Goal: Task Accomplishment & Management: Complete application form

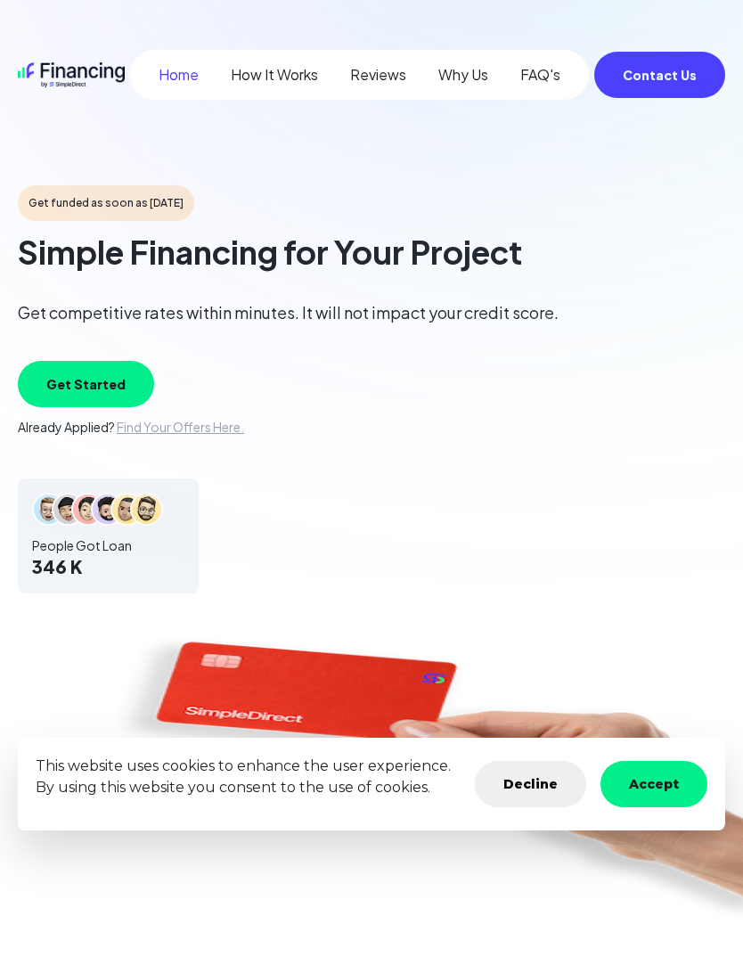
click at [657, 789] on button "Accept" at bounding box center [654, 784] width 107 height 46
click at [666, 778] on button "Accept" at bounding box center [654, 784] width 107 height 46
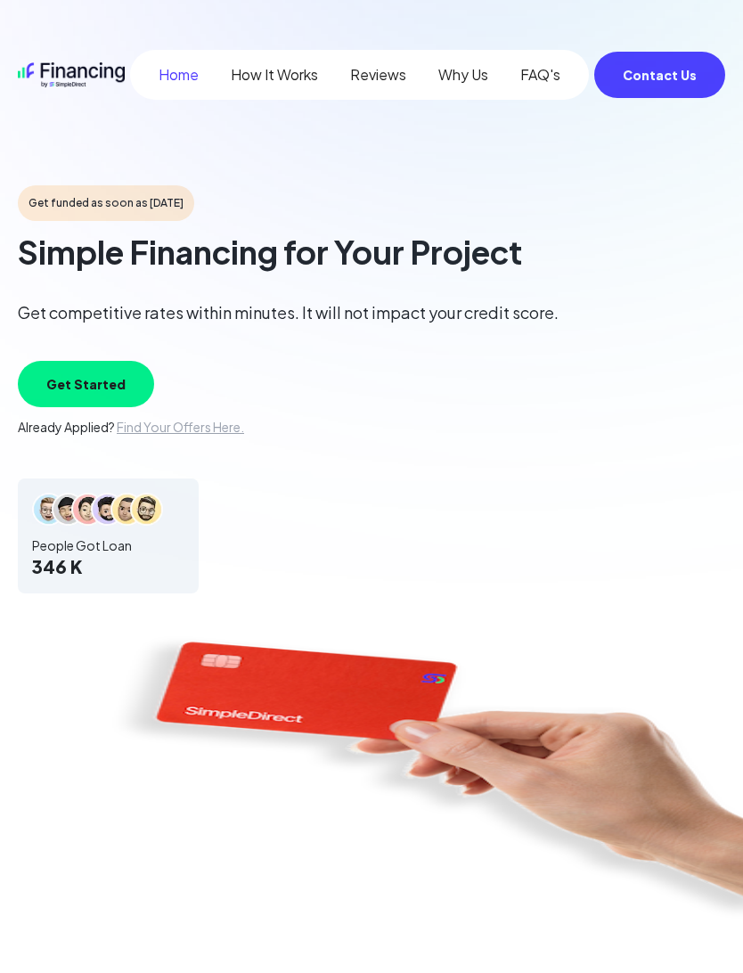
click at [83, 391] on button "Get Started" at bounding box center [86, 384] width 136 height 46
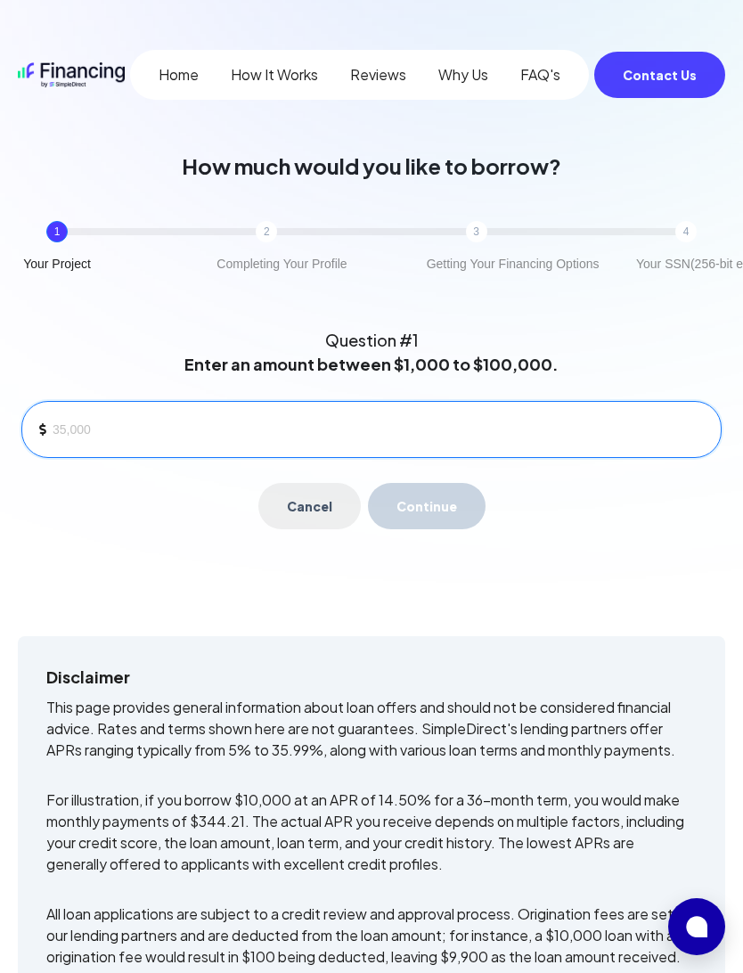
click at [232, 423] on input at bounding box center [380, 429] width 654 height 27
type input "5,200"
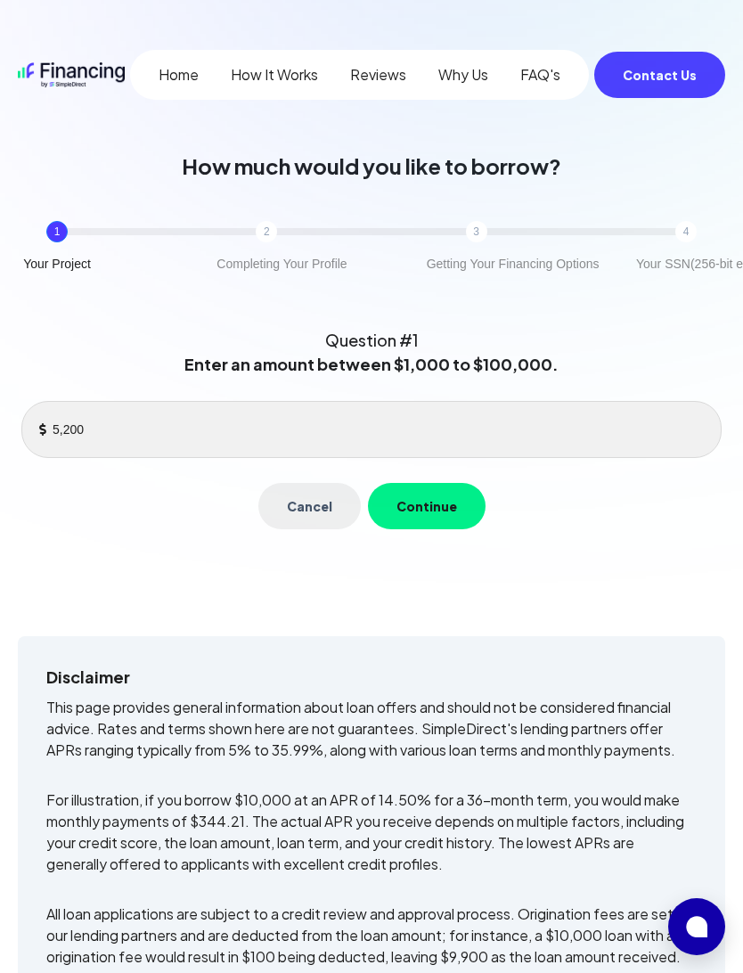
click at [418, 486] on button "Continue" at bounding box center [427, 506] width 118 height 46
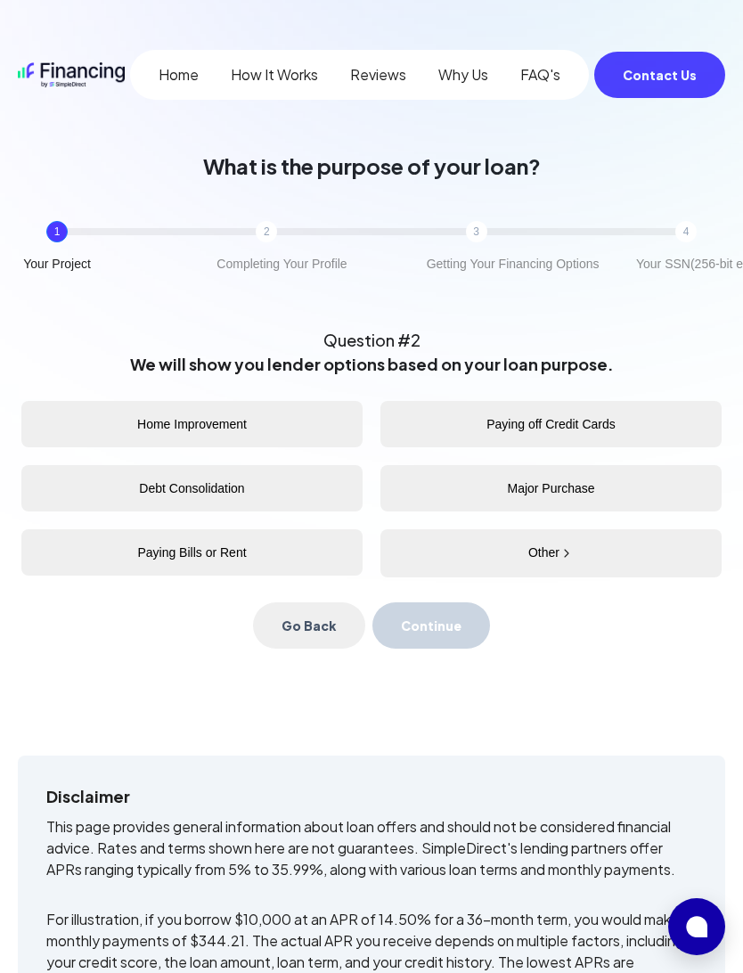
click at [287, 422] on button "Home Improvement" at bounding box center [191, 424] width 341 height 46
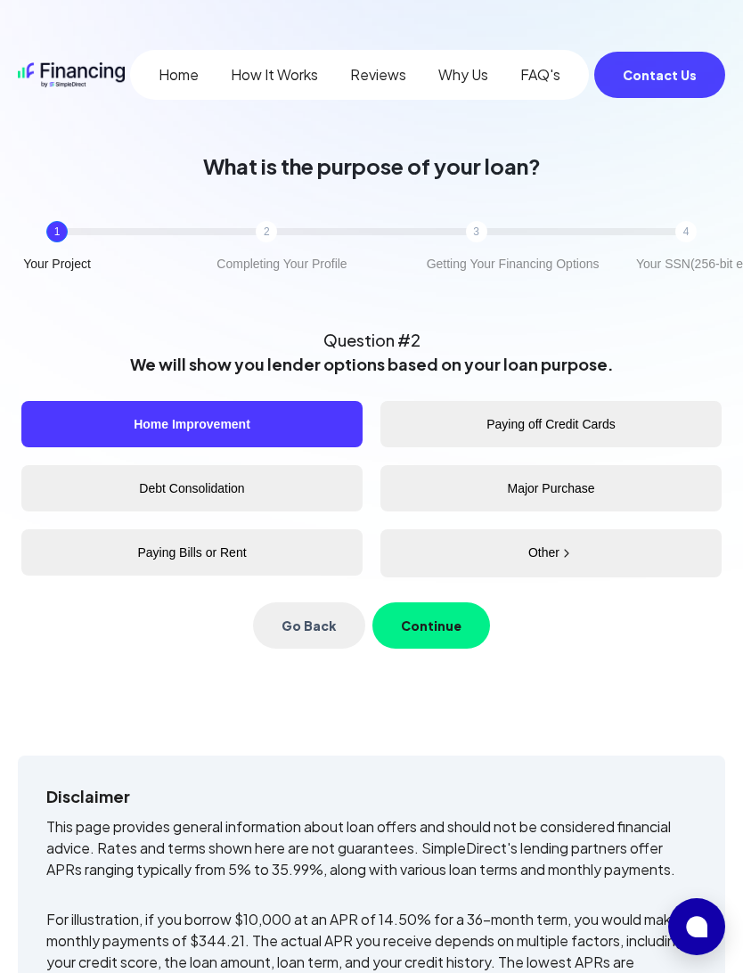
click at [429, 621] on button "Continue" at bounding box center [431, 625] width 118 height 46
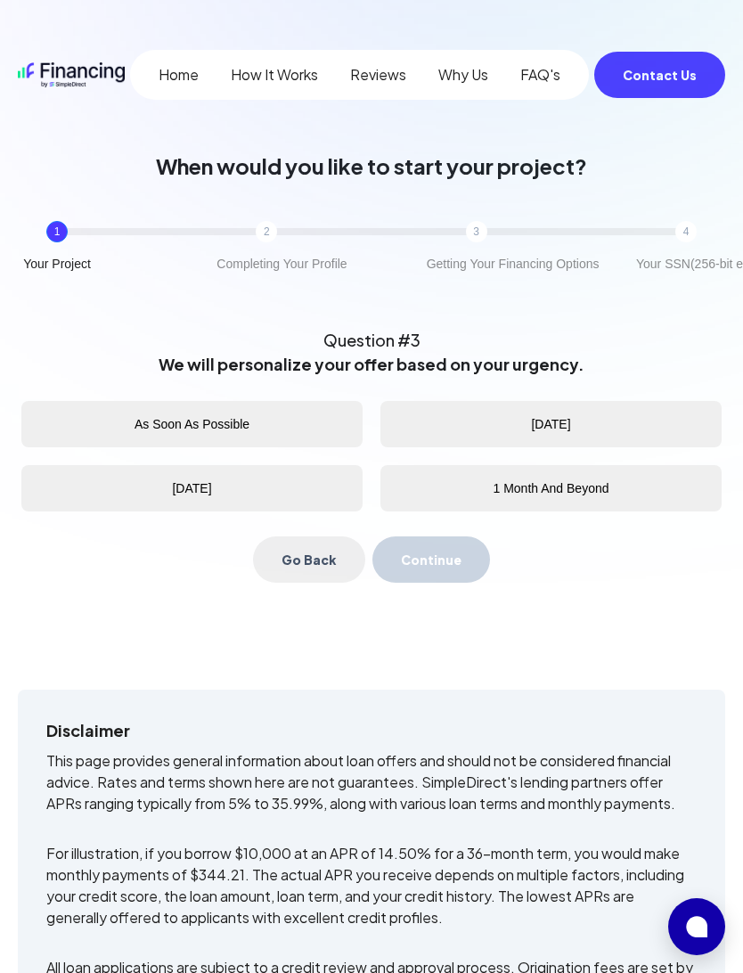
click at [287, 419] on button "As Soon As Possible" at bounding box center [191, 424] width 341 height 46
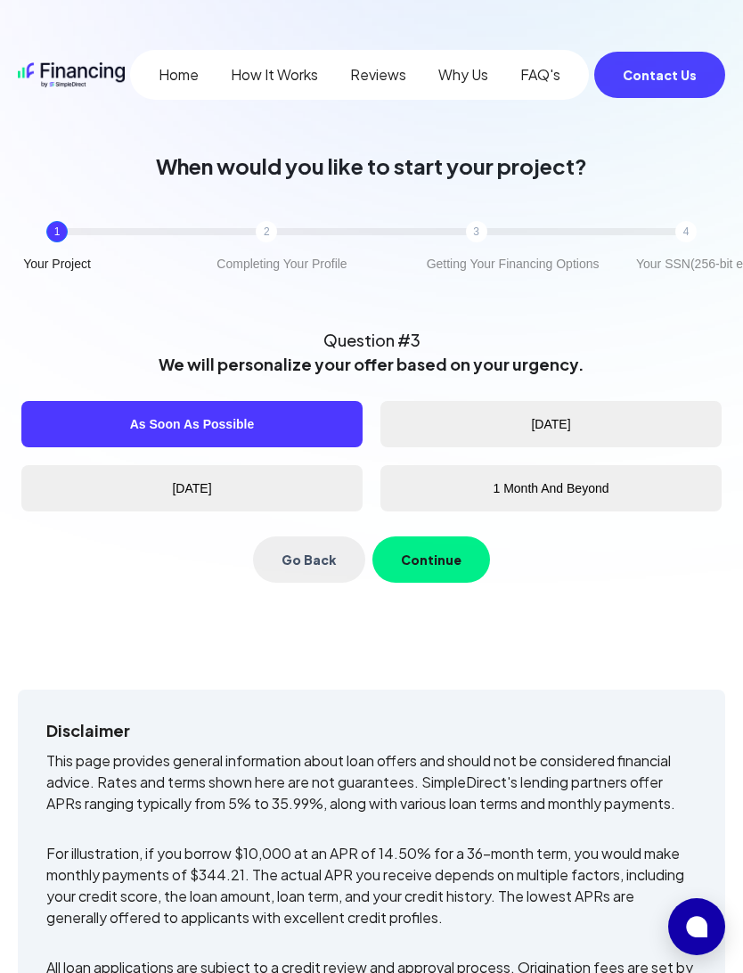
click at [429, 563] on button "Continue" at bounding box center [431, 559] width 118 height 46
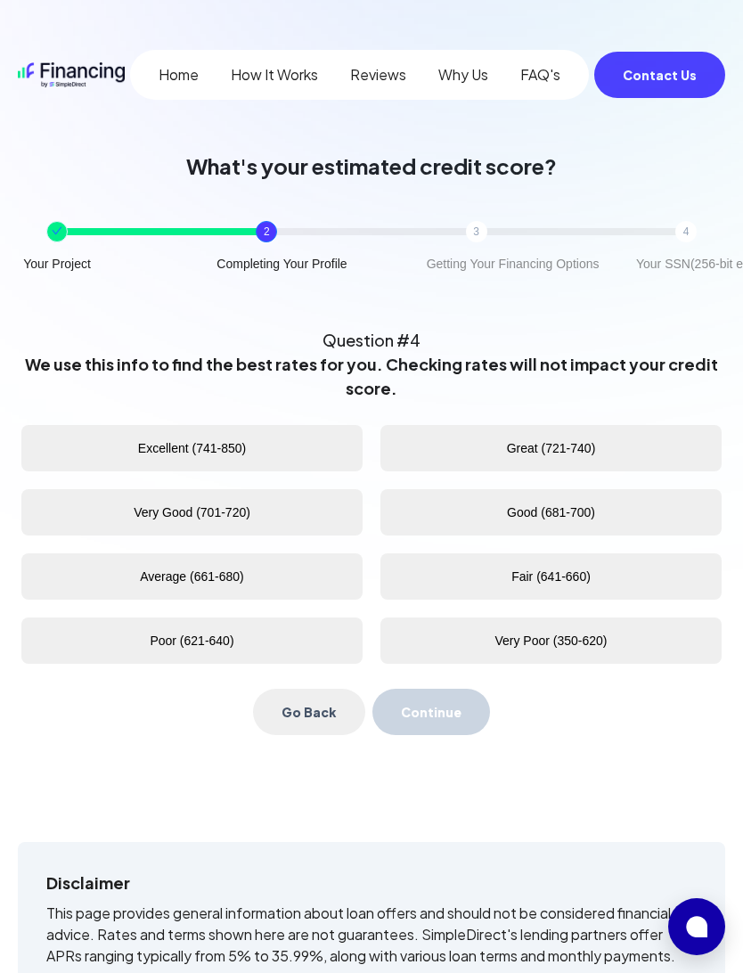
click at [227, 441] on button "Excellent (741-850)" at bounding box center [191, 448] width 341 height 46
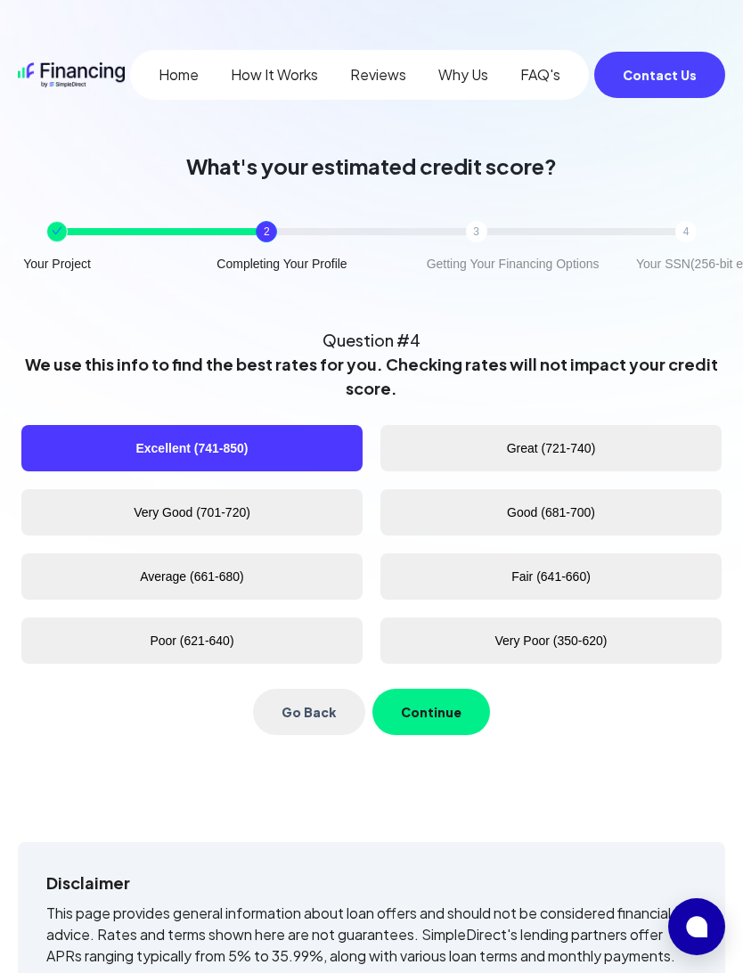
click at [423, 711] on button "Continue" at bounding box center [431, 712] width 118 height 46
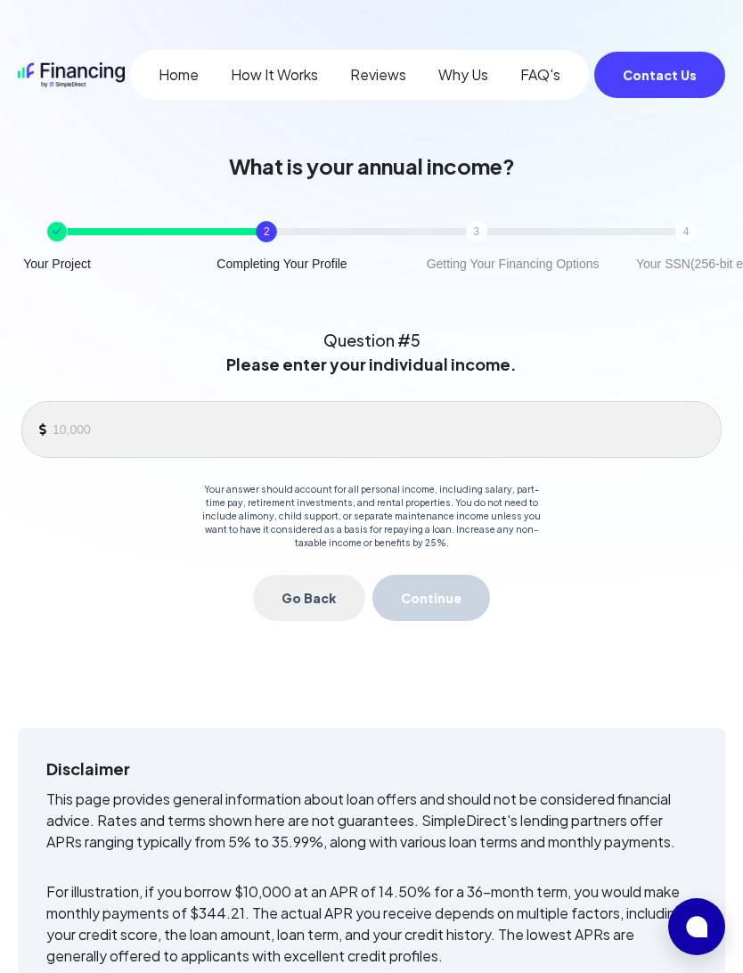
click at [102, 404] on div at bounding box center [371, 429] width 700 height 57
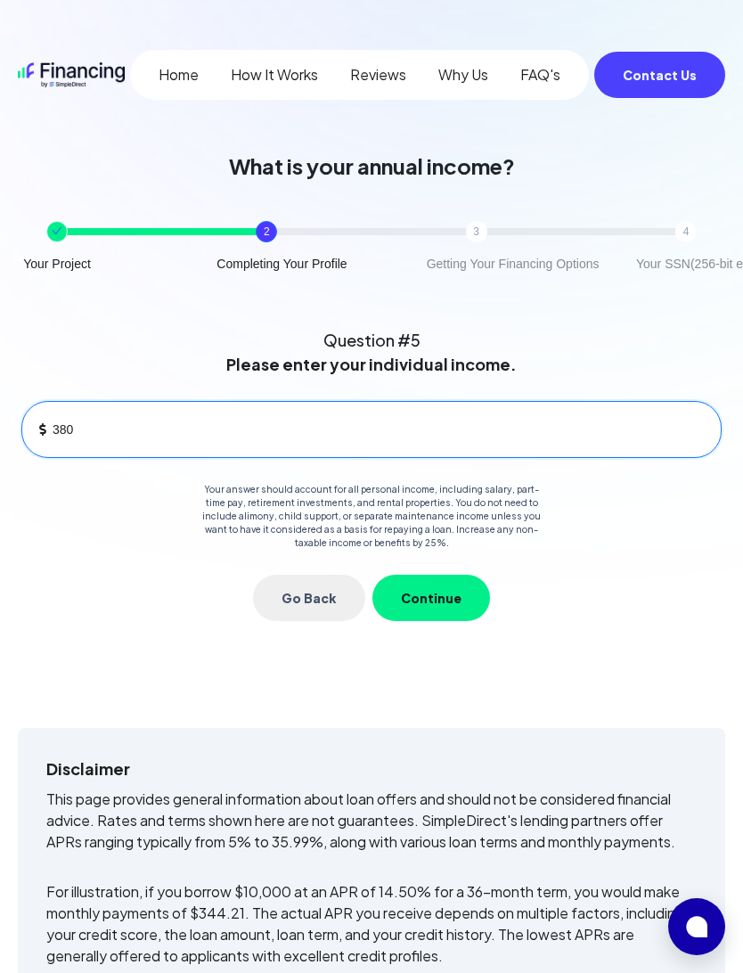
type input "3,800"
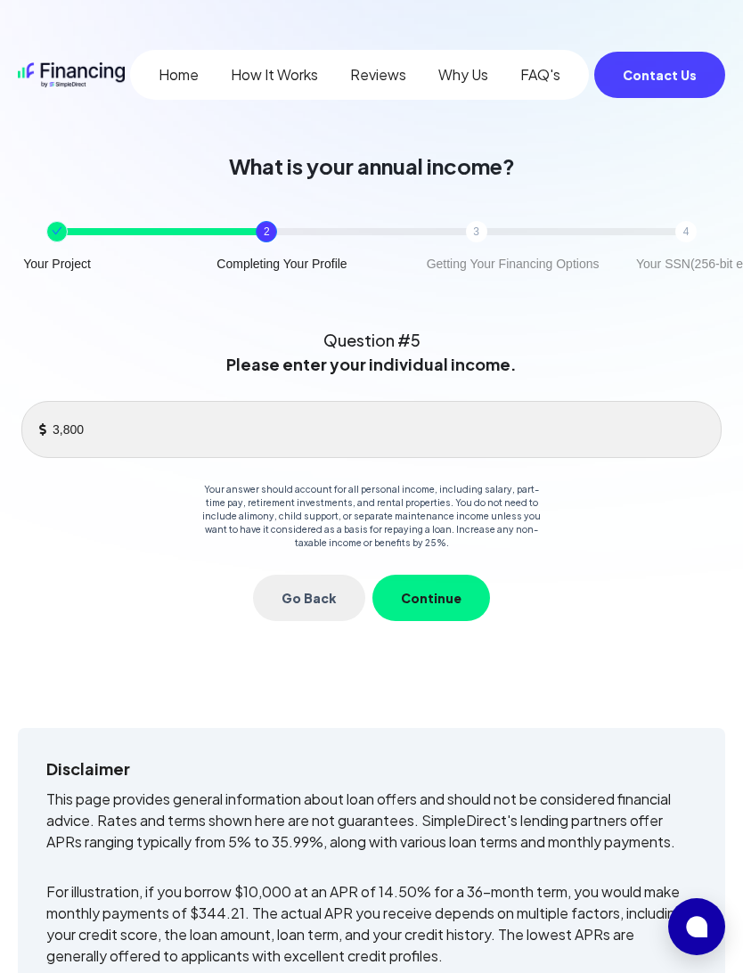
click at [436, 589] on button "Continue" at bounding box center [431, 598] width 118 height 46
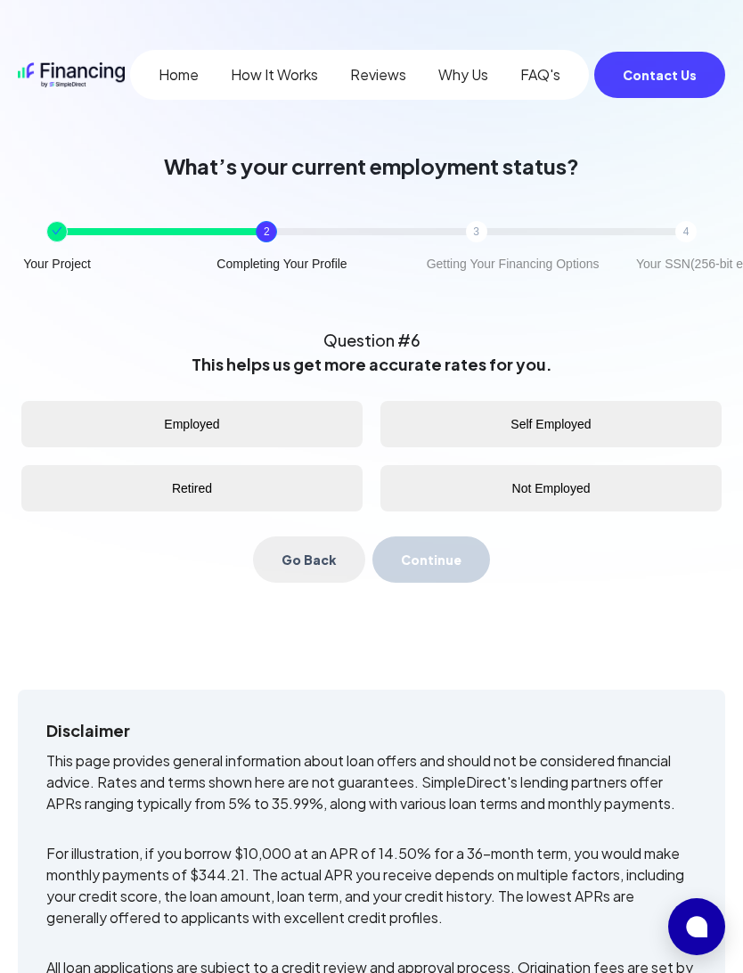
click at [256, 490] on button "Retired" at bounding box center [191, 488] width 341 height 46
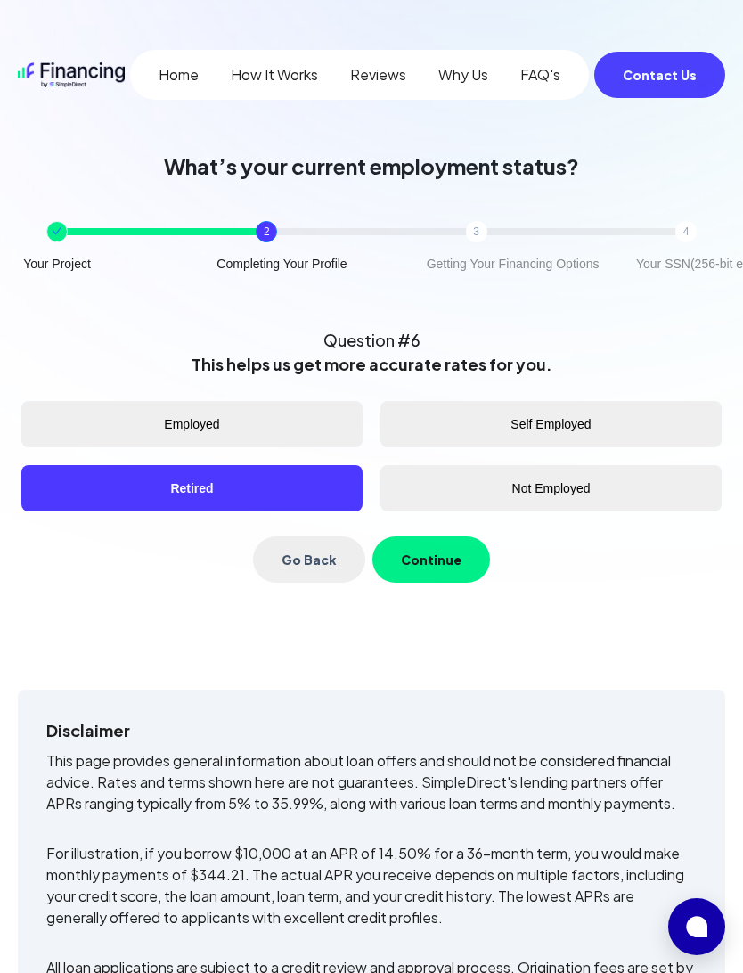
click at [426, 553] on button "Continue" at bounding box center [431, 559] width 118 height 46
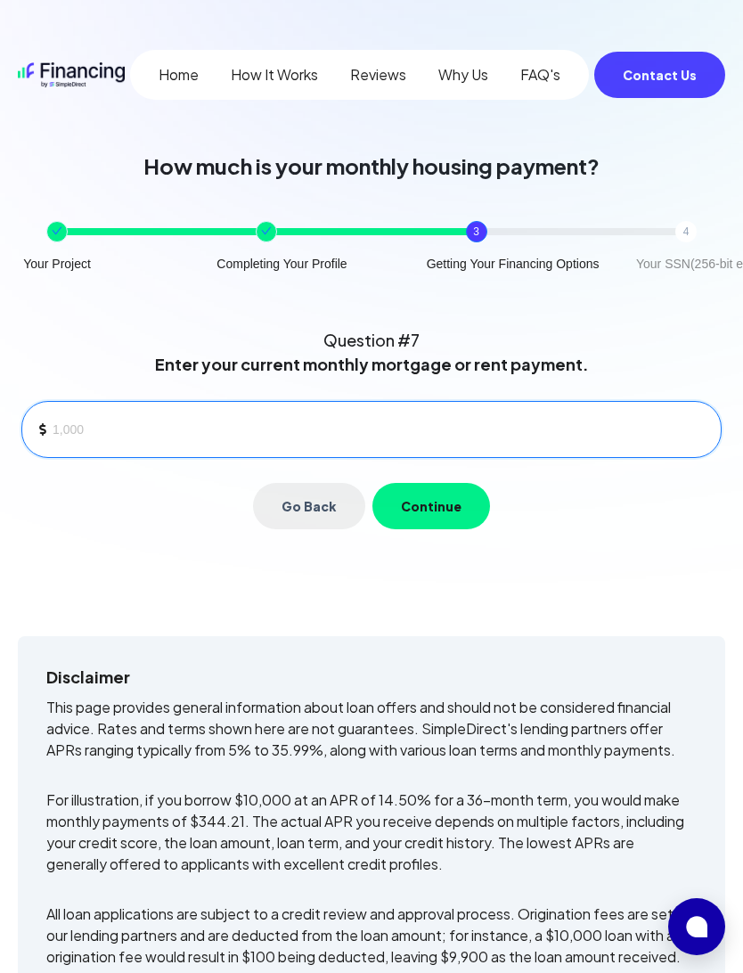
click at [96, 432] on input at bounding box center [380, 429] width 654 height 27
type input "0"
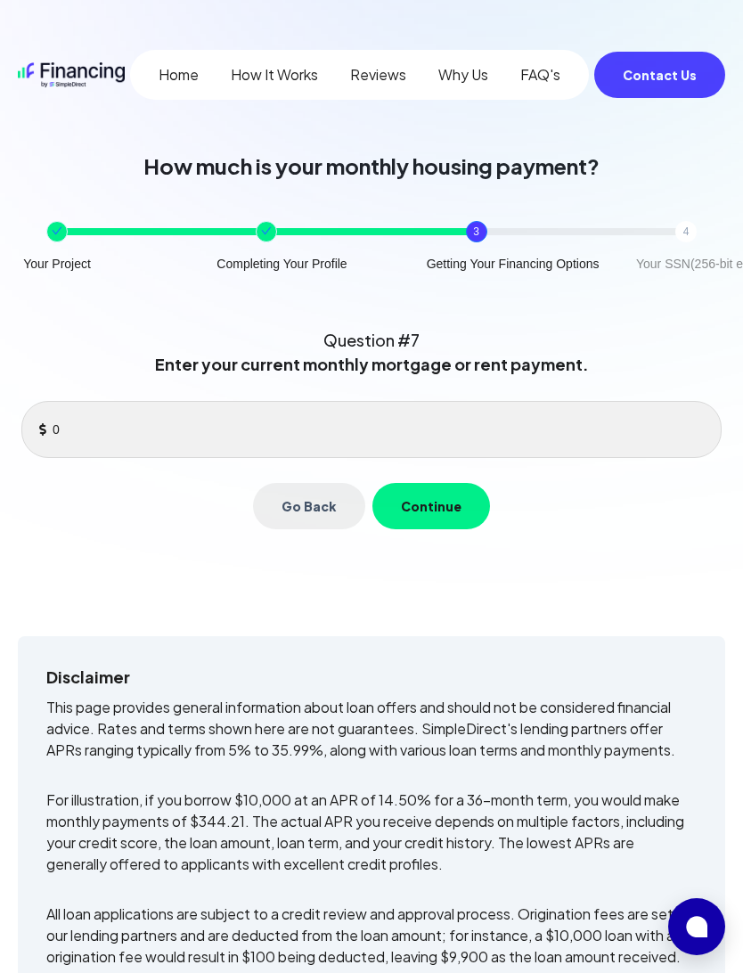
click at [426, 497] on button "Continue" at bounding box center [431, 506] width 118 height 46
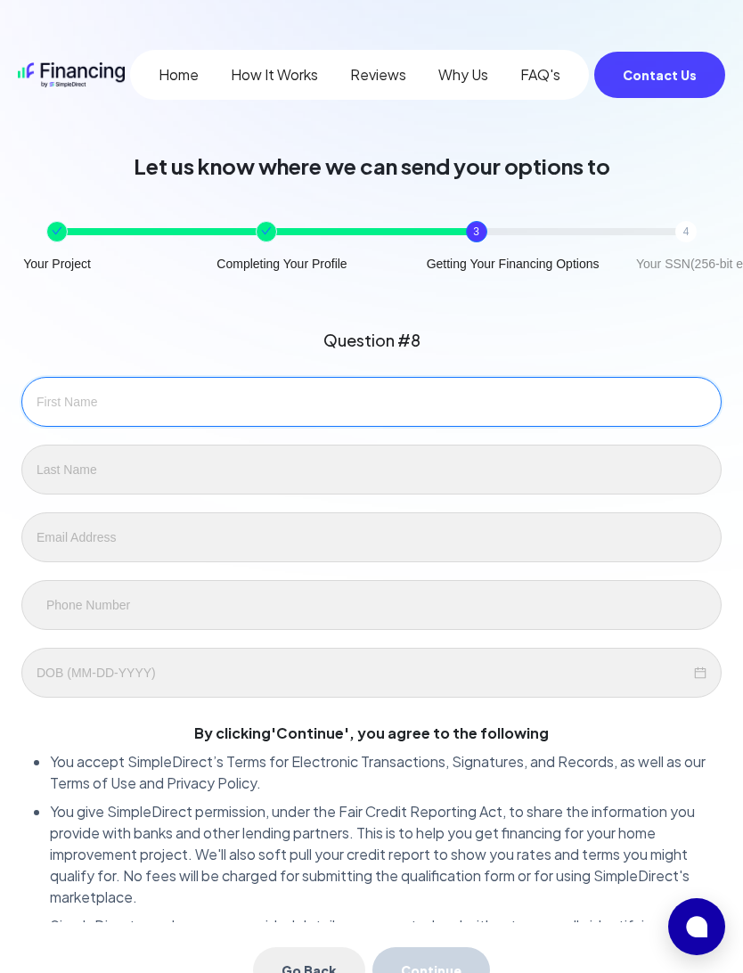
click at [105, 393] on input "text" at bounding box center [371, 402] width 700 height 50
type input "[PERSON_NAME]"
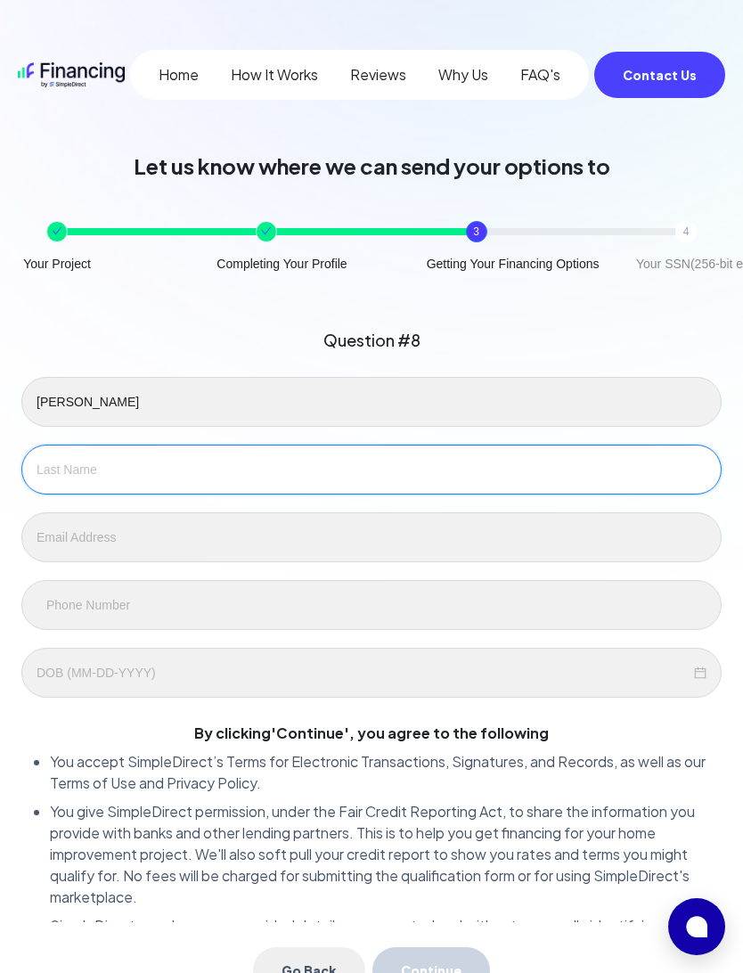
click at [162, 473] on input "text" at bounding box center [371, 470] width 700 height 50
type input "[PERSON_NAME]"
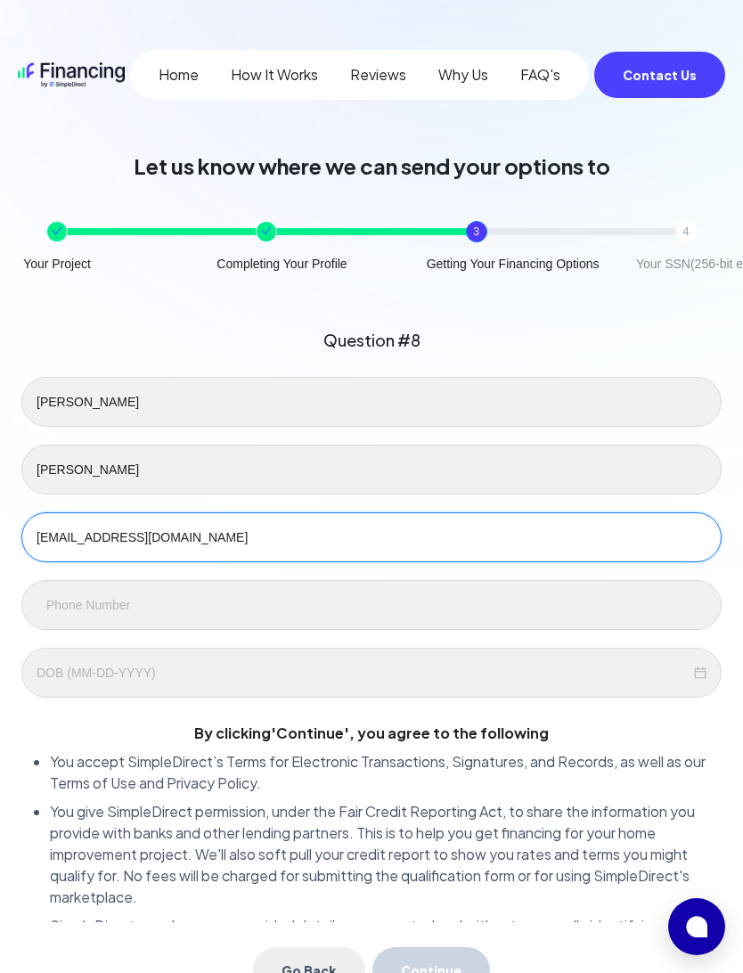
type input "[EMAIL_ADDRESS][DOMAIN_NAME]"
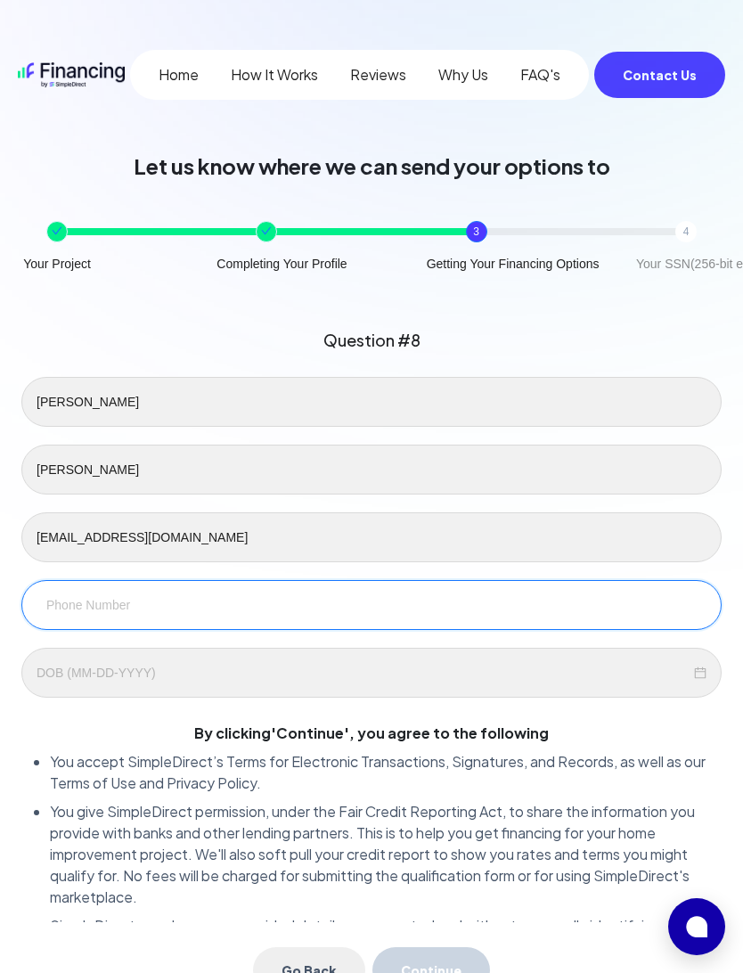
click at [58, 607] on input at bounding box center [372, 605] width 670 height 20
type input "[PHONE_NUMBER]"
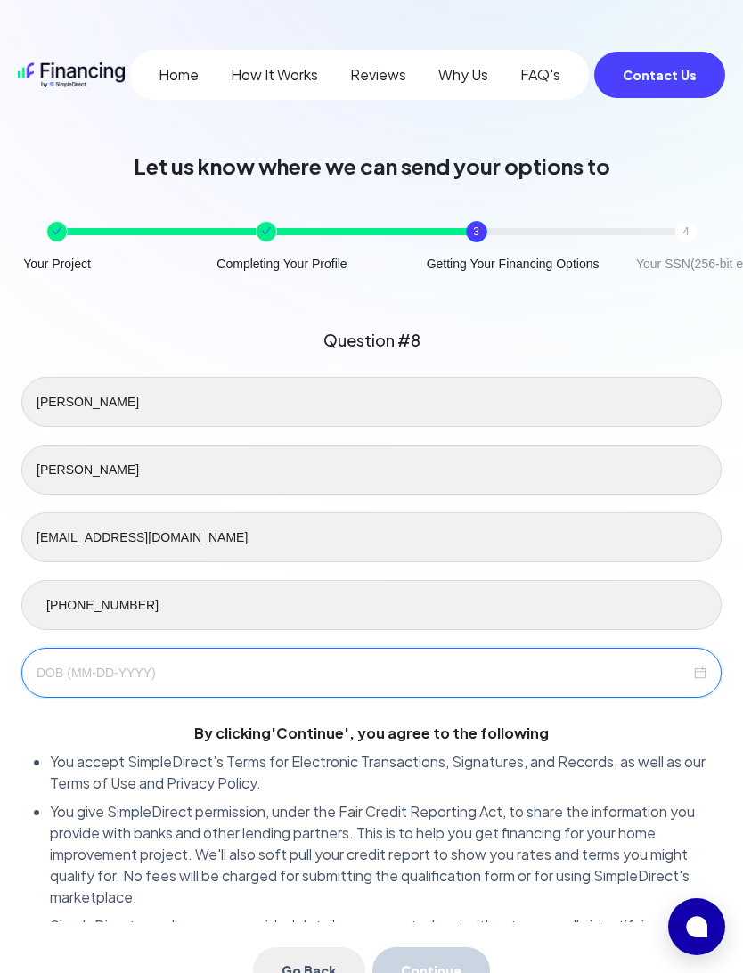
click at [78, 682] on input at bounding box center [364, 673] width 654 height 20
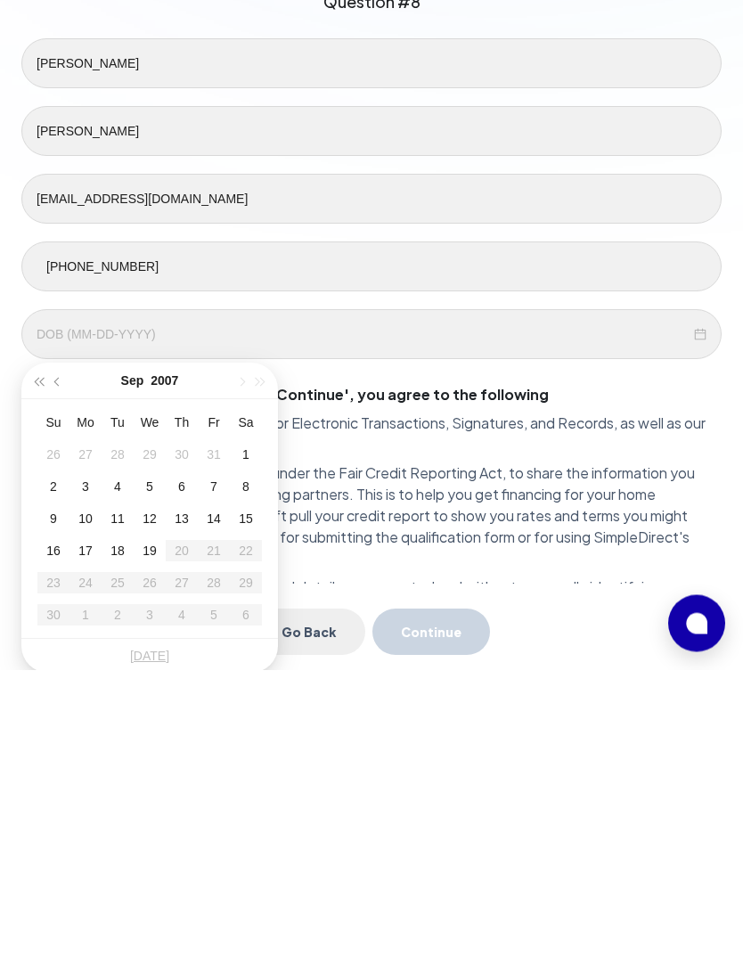
click at [37, 682] on span "button" at bounding box center [38, 686] width 9 height 9
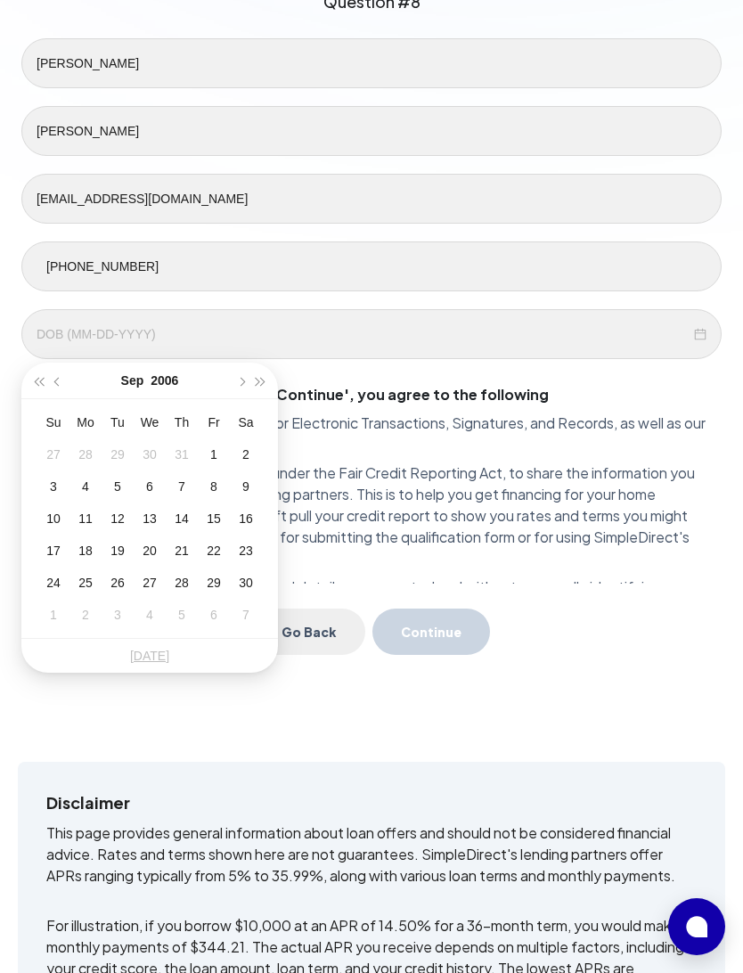
click at [33, 381] on button "button" at bounding box center [39, 381] width 20 height 36
click at [36, 384] on button "button" at bounding box center [39, 381] width 20 height 36
click at [35, 384] on button "button" at bounding box center [39, 381] width 20 height 36
click at [40, 385] on button "button" at bounding box center [39, 381] width 20 height 36
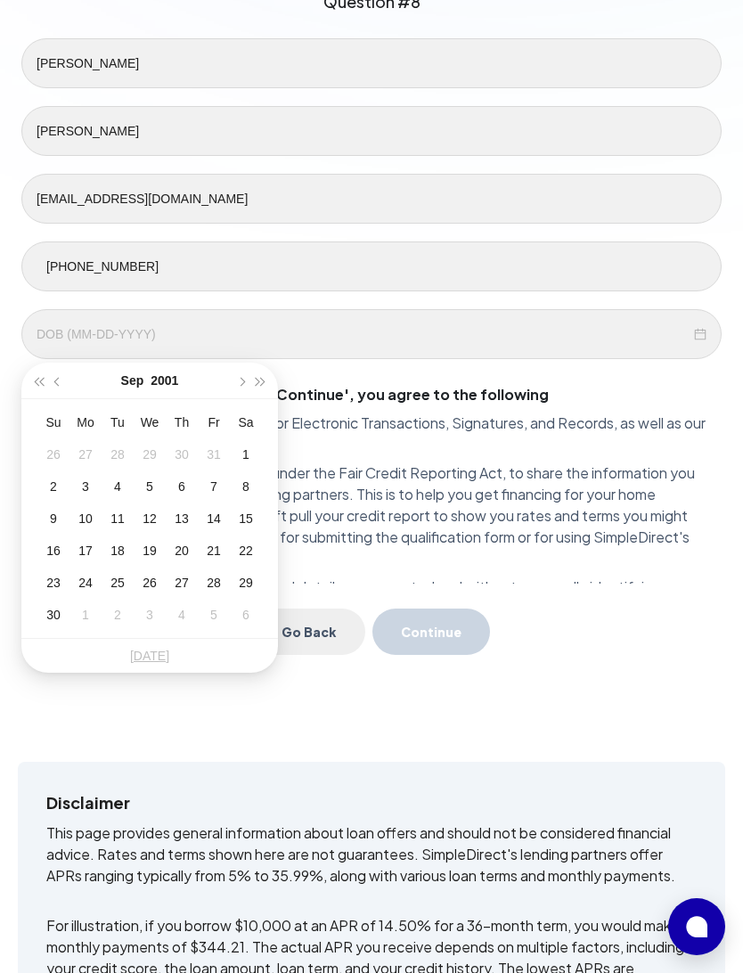
click at [37, 381] on span "button" at bounding box center [38, 382] width 9 height 9
click at [37, 380] on span "button" at bounding box center [38, 382] width 9 height 9
click at [37, 384] on span "button" at bounding box center [38, 382] width 9 height 9
click at [37, 383] on span "button" at bounding box center [38, 382] width 9 height 9
click at [37, 382] on span "button" at bounding box center [38, 382] width 9 height 9
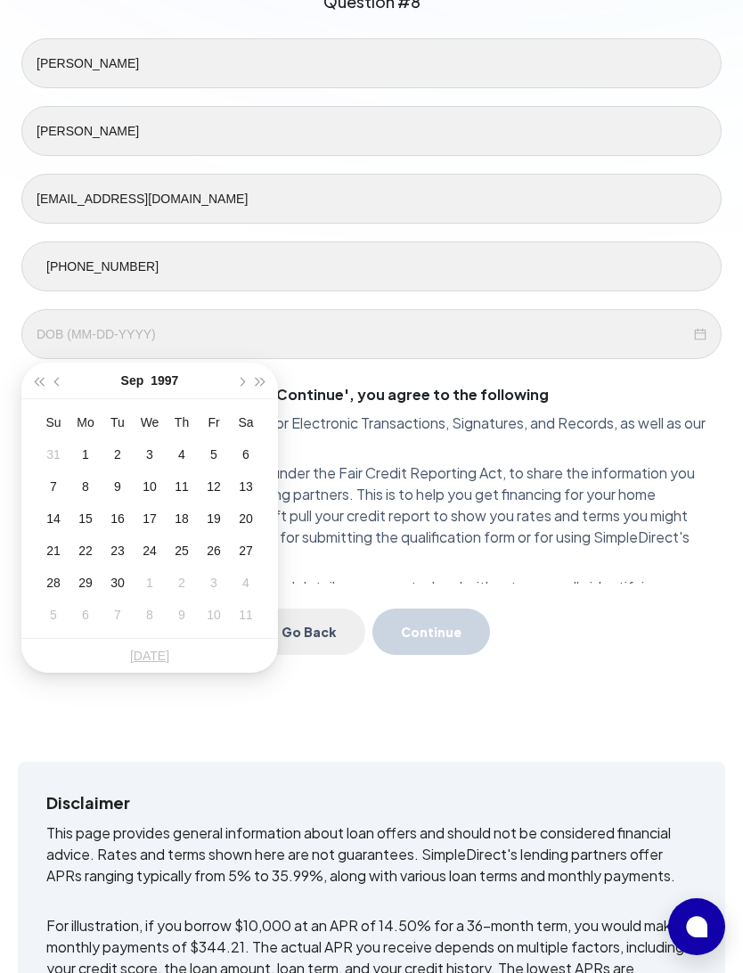
click at [37, 381] on span "button" at bounding box center [38, 382] width 9 height 9
click at [37, 380] on span "button" at bounding box center [38, 382] width 9 height 9
click at [36, 380] on button "button" at bounding box center [39, 381] width 20 height 36
click at [33, 379] on button "button" at bounding box center [39, 381] width 20 height 36
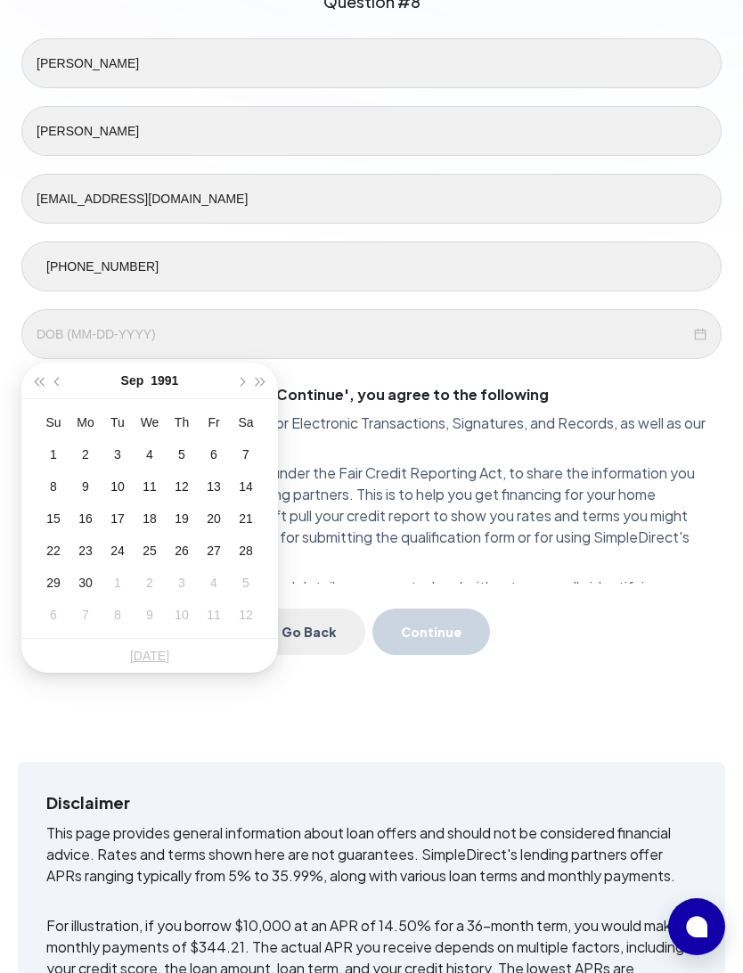
click at [35, 380] on button "button" at bounding box center [39, 381] width 20 height 36
click at [36, 378] on button "button" at bounding box center [39, 381] width 20 height 36
click at [35, 377] on button "button" at bounding box center [39, 381] width 20 height 36
click at [35, 376] on button "button" at bounding box center [39, 381] width 20 height 36
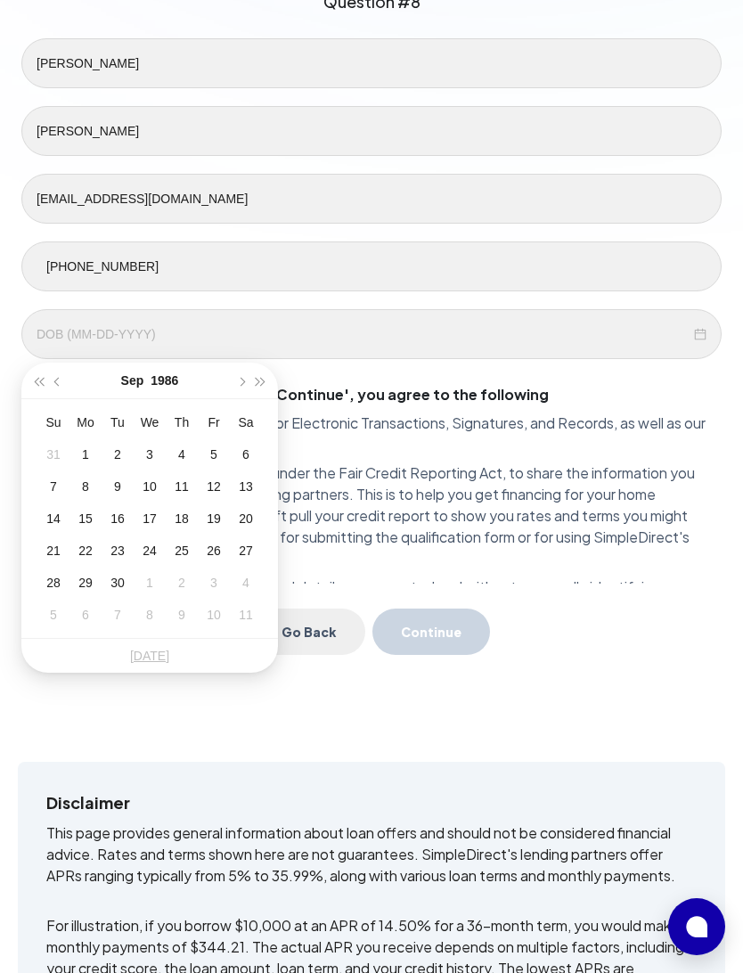
click at [34, 375] on button "button" at bounding box center [39, 381] width 20 height 36
click at [33, 380] on button "button" at bounding box center [39, 381] width 20 height 36
click at [35, 378] on button "button" at bounding box center [39, 381] width 20 height 36
click at [34, 377] on button "button" at bounding box center [39, 381] width 20 height 36
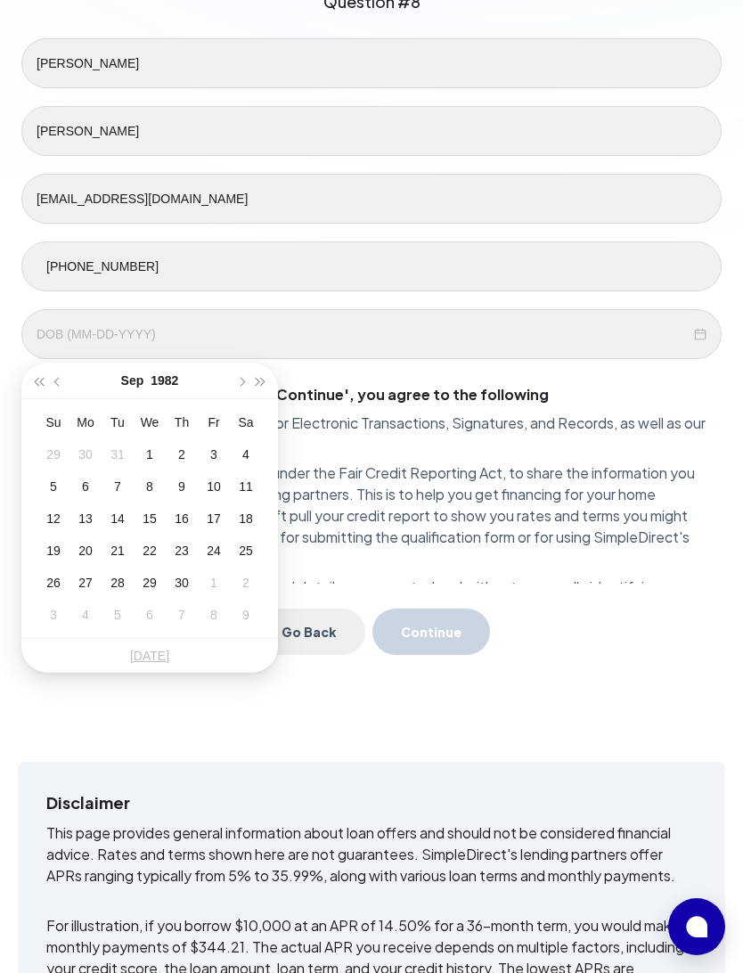
click at [34, 377] on button "button" at bounding box center [39, 381] width 20 height 36
click at [34, 376] on button "button" at bounding box center [39, 381] width 20 height 36
click at [33, 376] on button "button" at bounding box center [39, 381] width 20 height 36
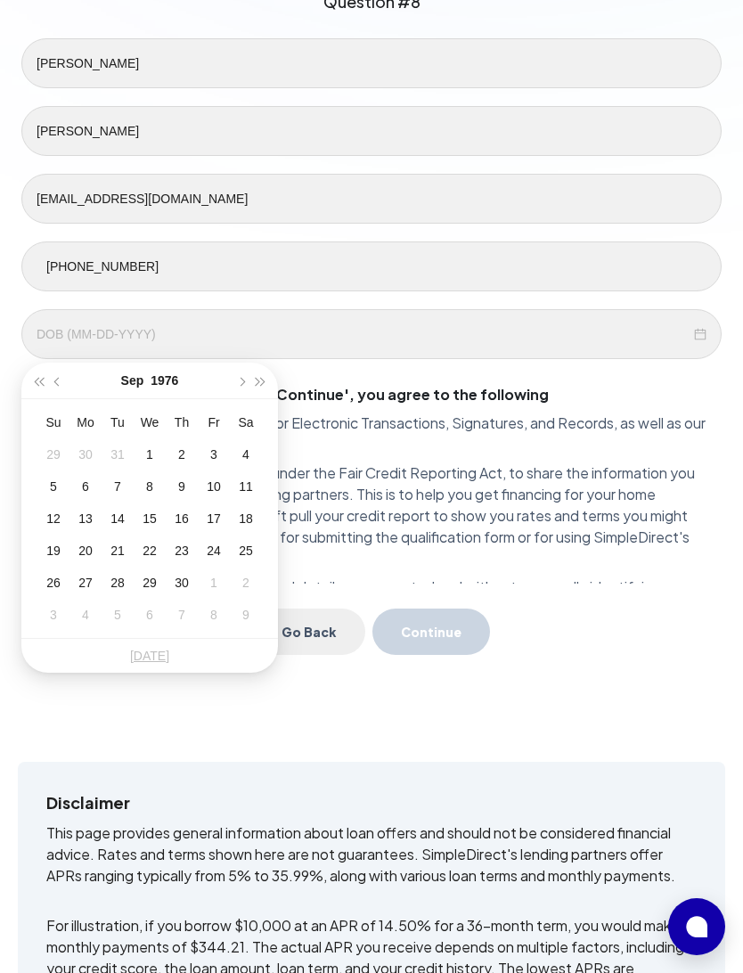
click at [32, 375] on button "button" at bounding box center [39, 381] width 20 height 36
click at [35, 374] on button "button" at bounding box center [39, 381] width 20 height 36
click at [30, 373] on button "button" at bounding box center [39, 381] width 20 height 36
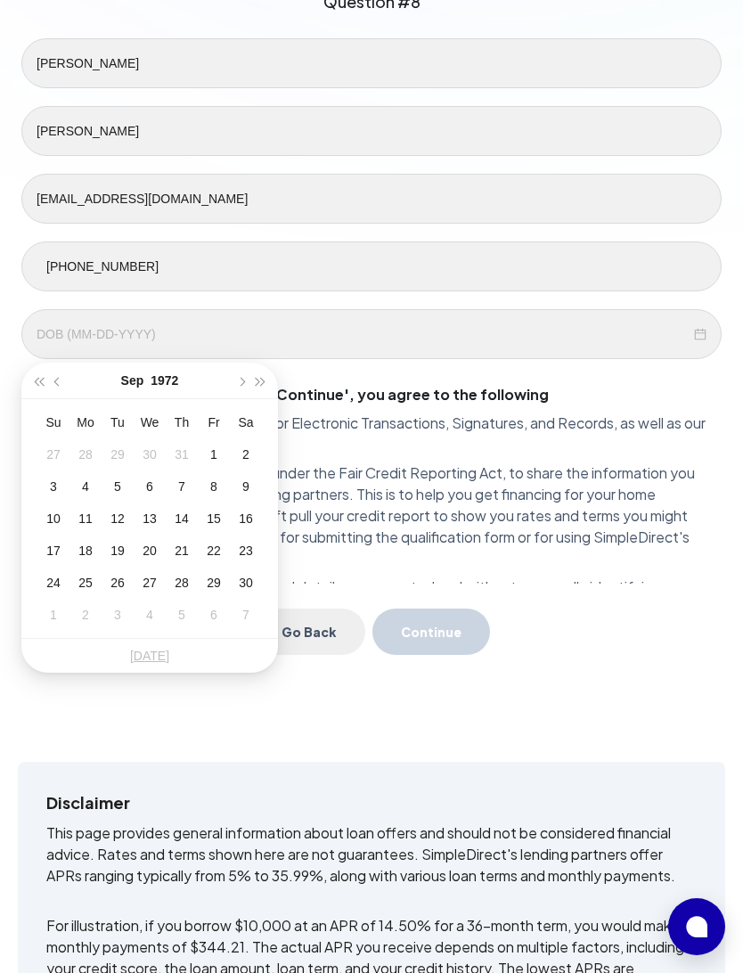
click at [31, 372] on button "button" at bounding box center [39, 381] width 20 height 36
click at [30, 372] on button "button" at bounding box center [39, 381] width 20 height 36
click at [29, 372] on button "button" at bounding box center [39, 381] width 20 height 36
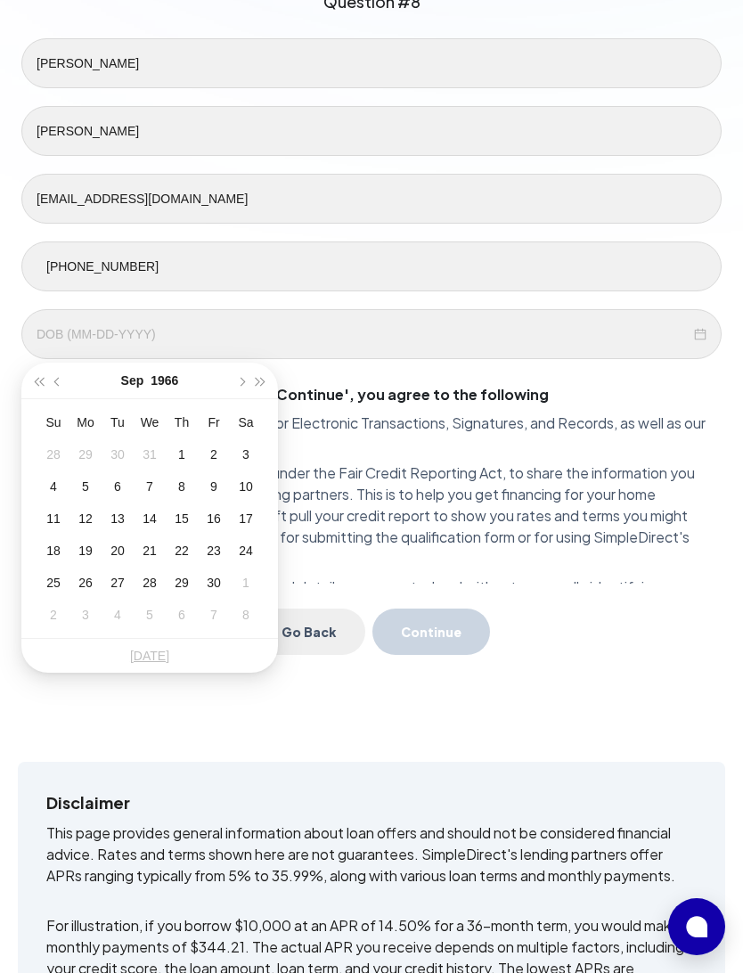
click at [29, 371] on button "button" at bounding box center [39, 381] width 20 height 36
click at [29, 374] on button "button" at bounding box center [39, 381] width 20 height 36
click at [24, 370] on div "[DATE]" at bounding box center [149, 381] width 257 height 37
click at [30, 378] on button "button" at bounding box center [39, 381] width 20 height 36
click at [29, 377] on button "button" at bounding box center [39, 381] width 20 height 36
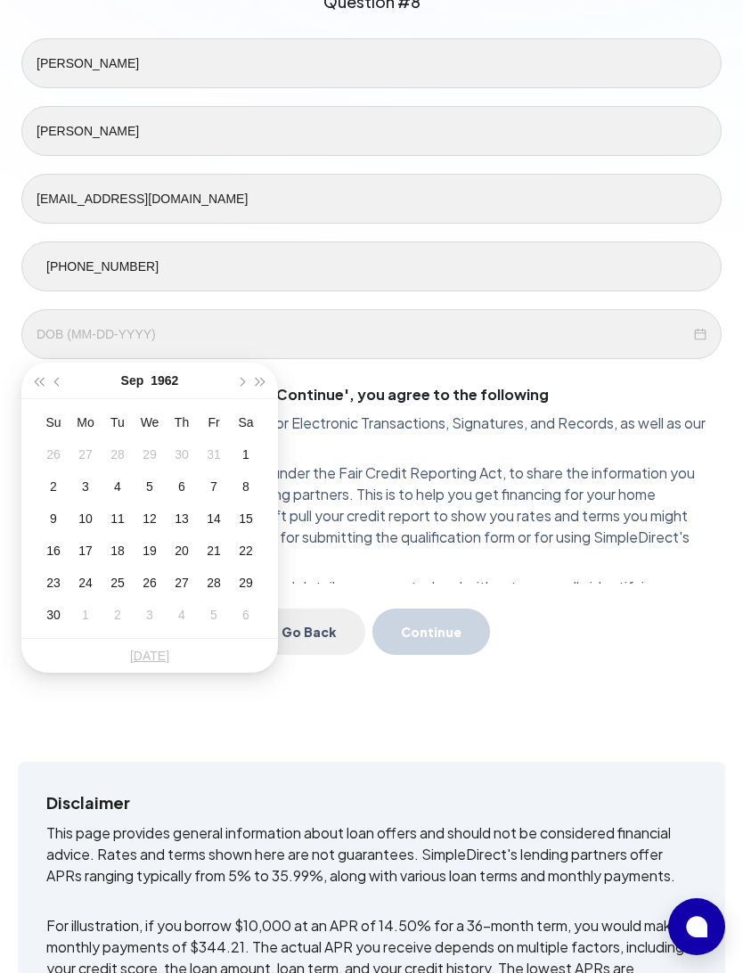
click at [29, 376] on button "button" at bounding box center [39, 381] width 20 height 36
click at [31, 373] on button "button" at bounding box center [39, 381] width 20 height 36
click at [30, 372] on button "button" at bounding box center [39, 381] width 20 height 36
click at [29, 380] on button "button" at bounding box center [39, 381] width 20 height 36
click at [62, 375] on button "button" at bounding box center [58, 381] width 20 height 36
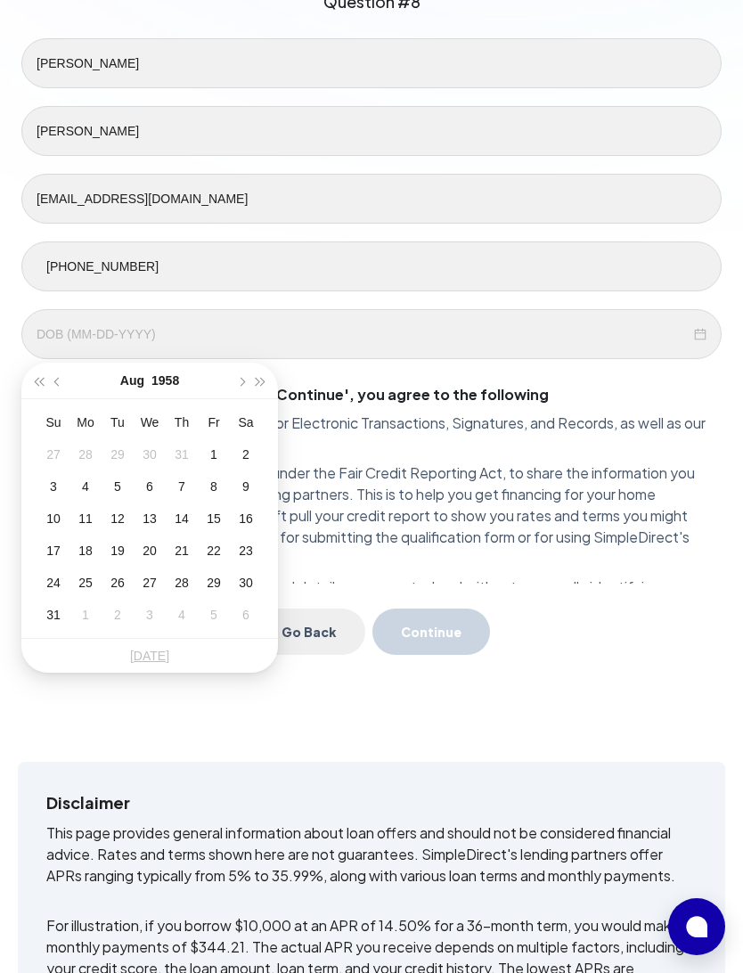
click at [62, 375] on button "button" at bounding box center [58, 381] width 20 height 36
click at [61, 381] on span "button" at bounding box center [58, 382] width 9 height 9
click at [61, 382] on span "button" at bounding box center [58, 382] width 9 height 9
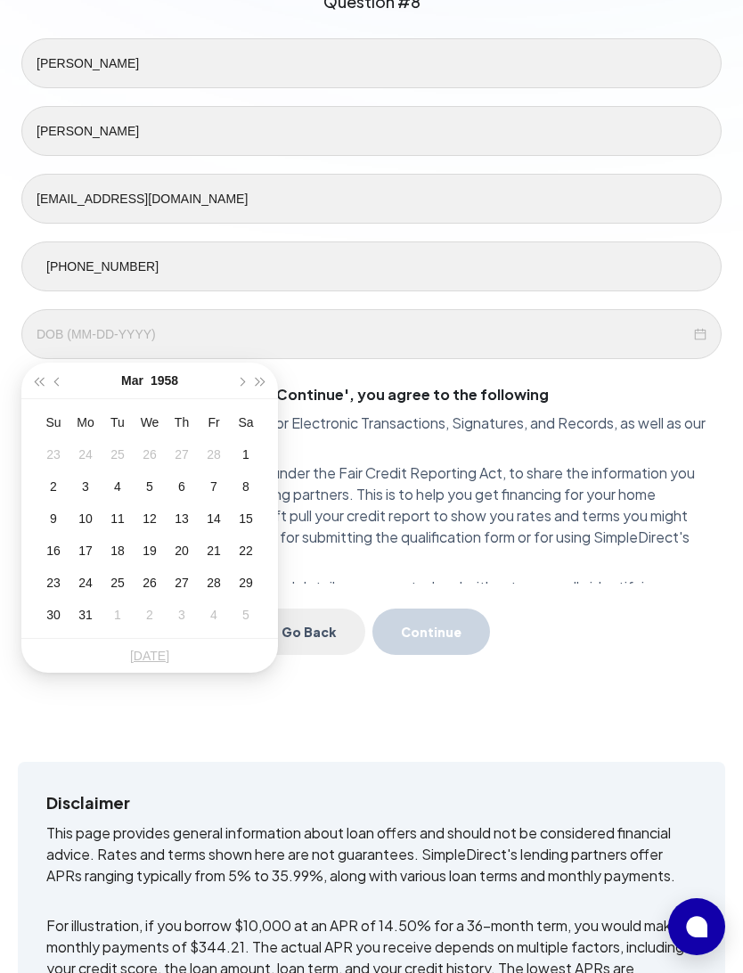
click at [59, 381] on span "button" at bounding box center [58, 382] width 9 height 9
type input "[DATE]"
click at [137, 477] on td "5" at bounding box center [150, 486] width 32 height 32
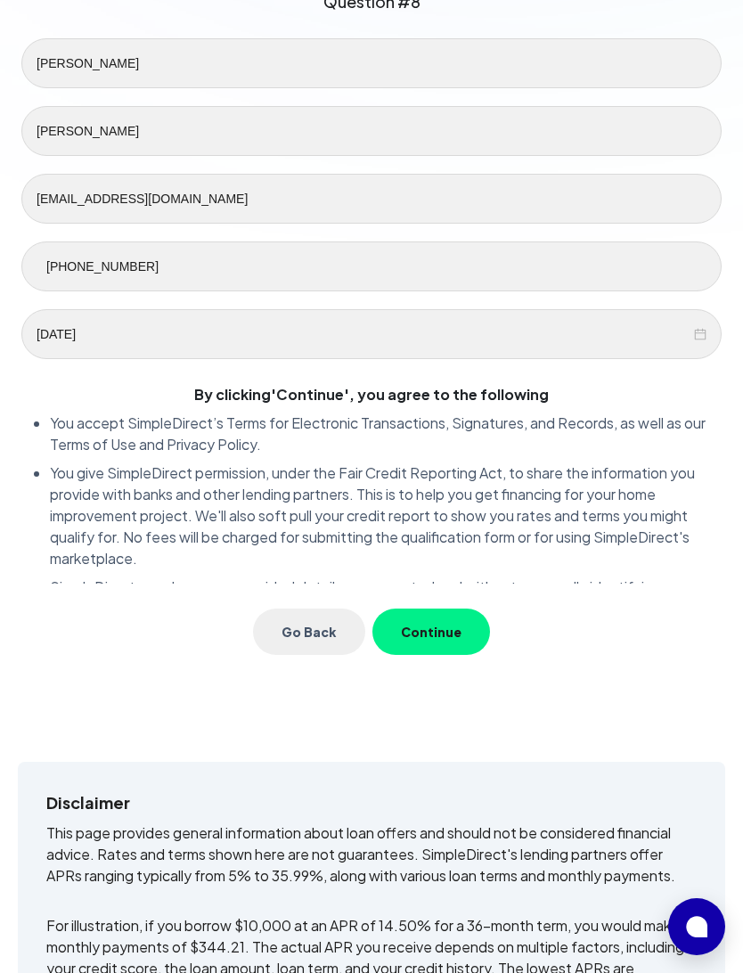
click at [443, 625] on button "Continue" at bounding box center [431, 632] width 118 height 46
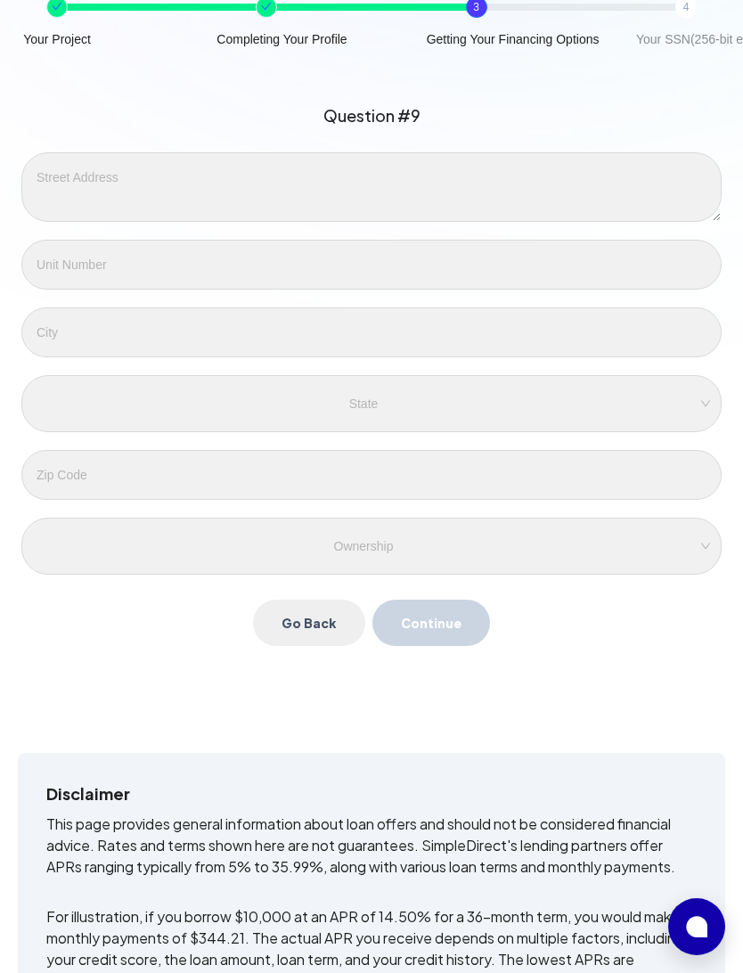
scroll to position [224, 0]
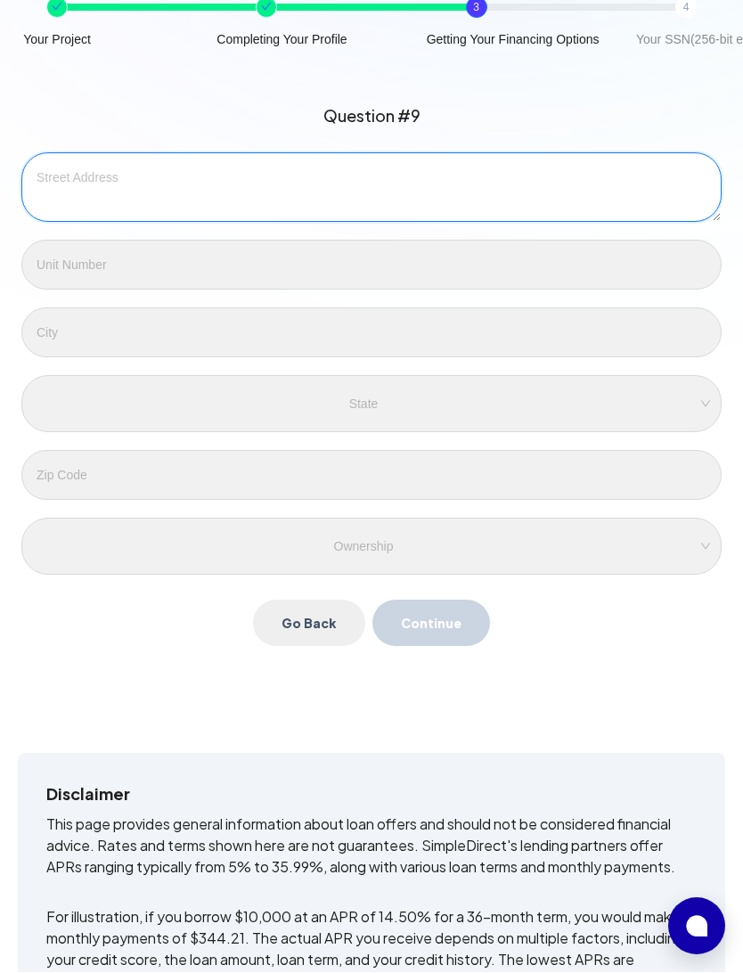
click at [80, 186] on textarea at bounding box center [371, 187] width 700 height 69
type textarea "325 Fearl Dr"
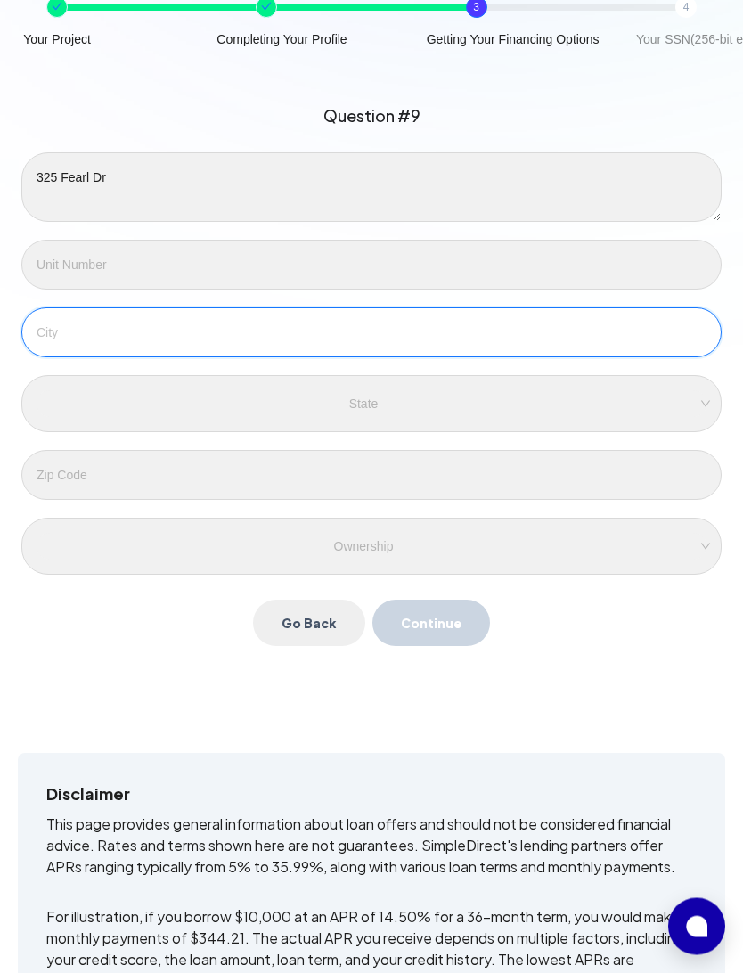
click at [73, 340] on input "text" at bounding box center [371, 333] width 700 height 50
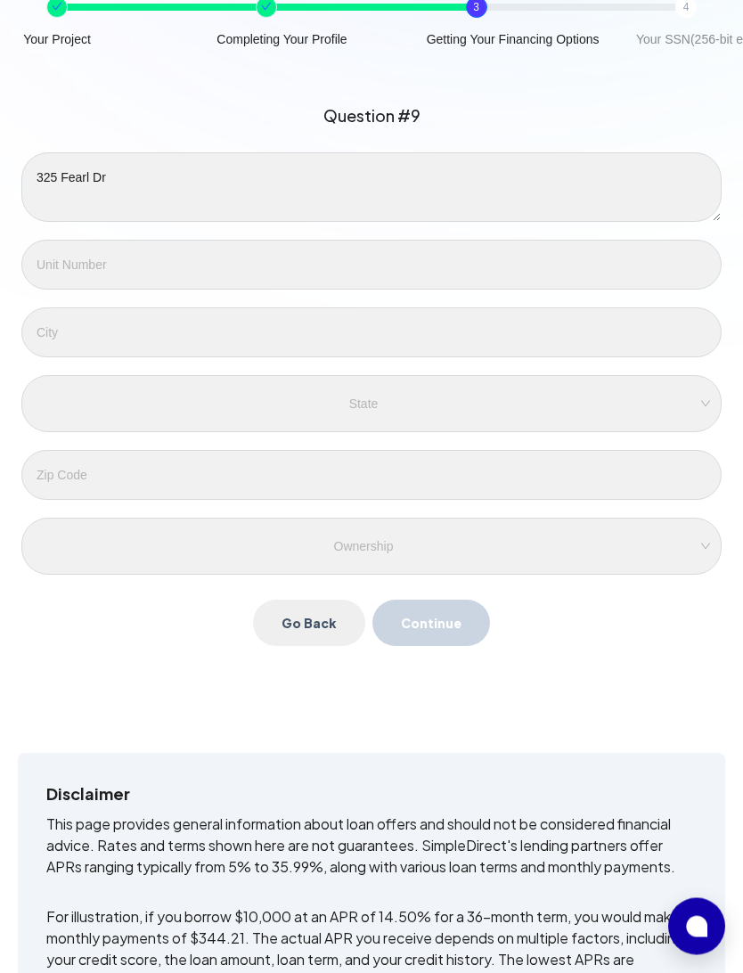
scroll to position [225, 0]
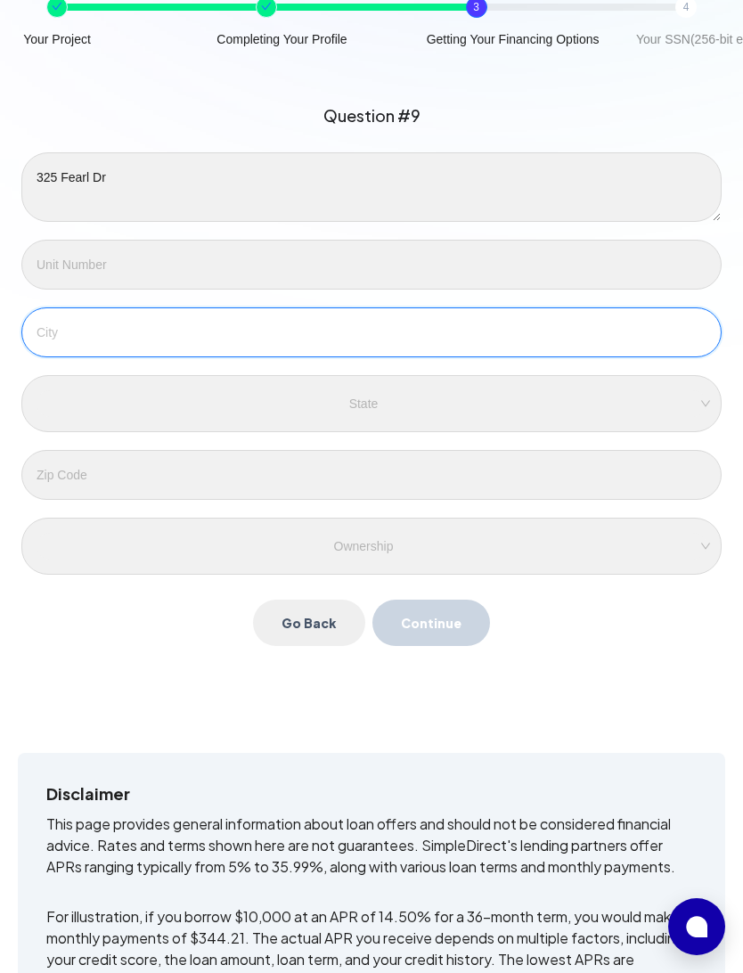
click at [70, 338] on input "text" at bounding box center [371, 332] width 700 height 50
type input "Waterford"
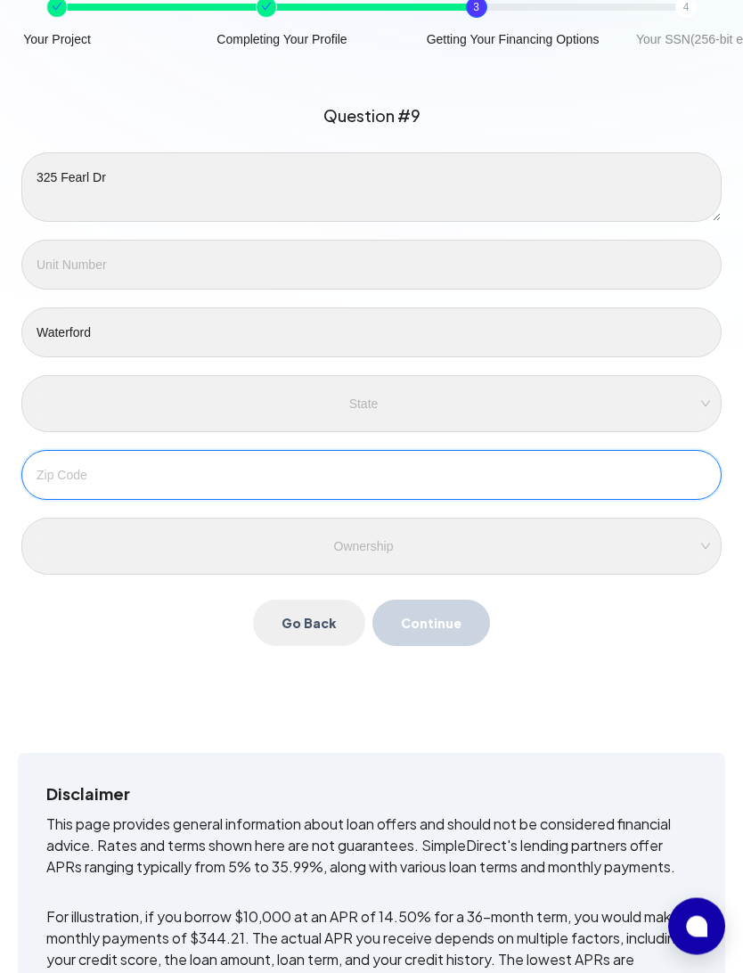
type input "95386"
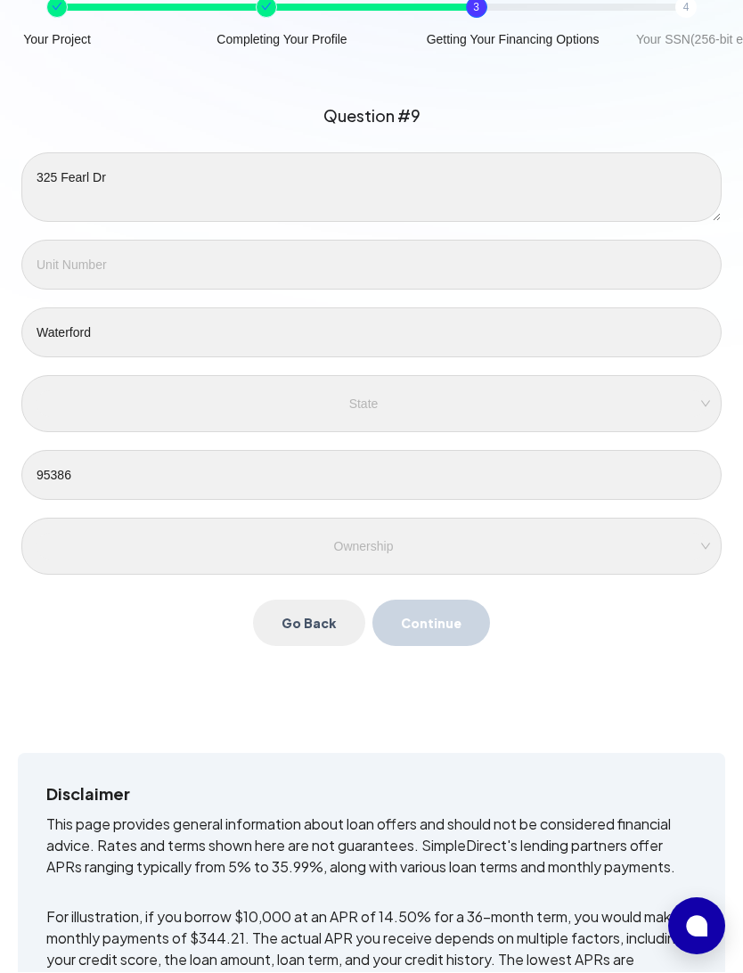
scroll to position [225, 0]
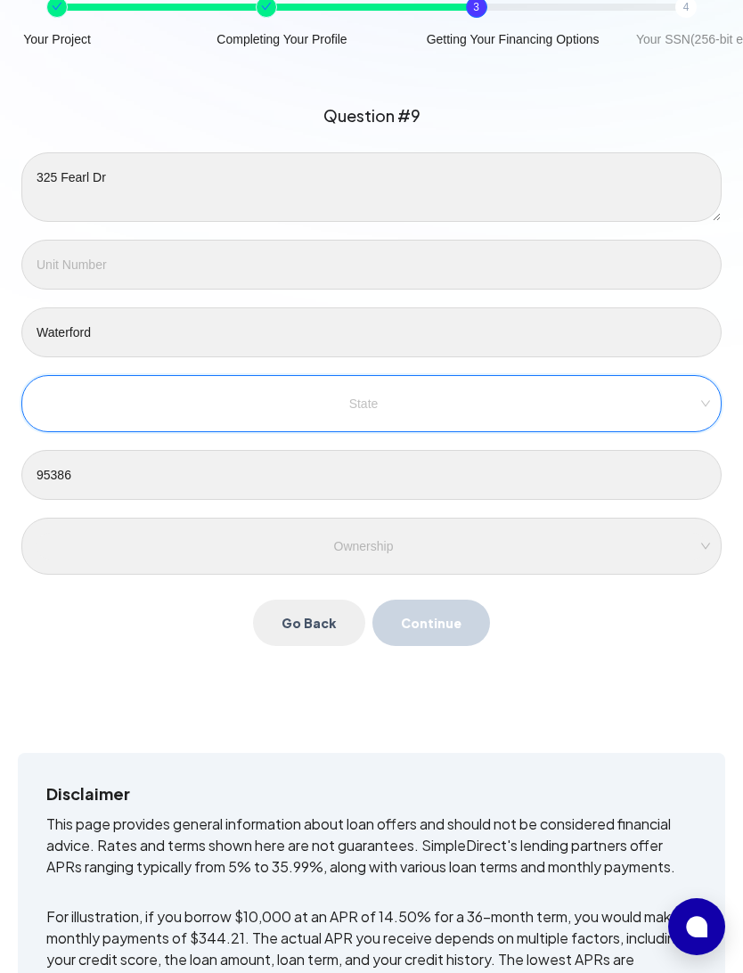
click at [93, 396] on input "search" at bounding box center [371, 403] width 650 height 27
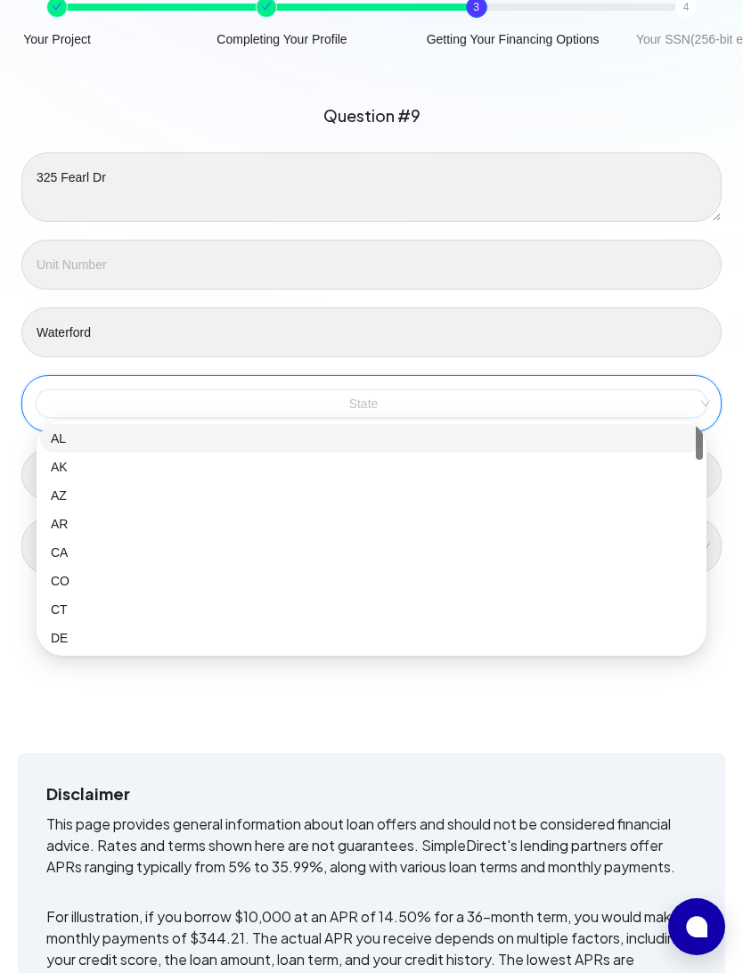
click at [60, 550] on div "CA" at bounding box center [372, 553] width 642 height 20
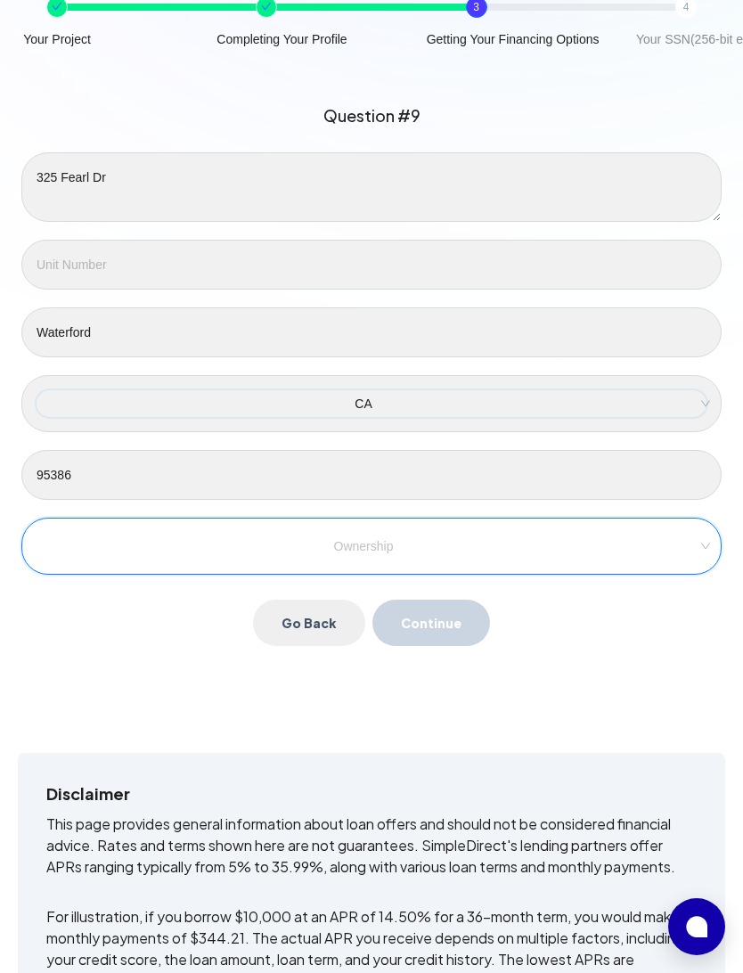
click at [153, 550] on input "search" at bounding box center [371, 546] width 650 height 27
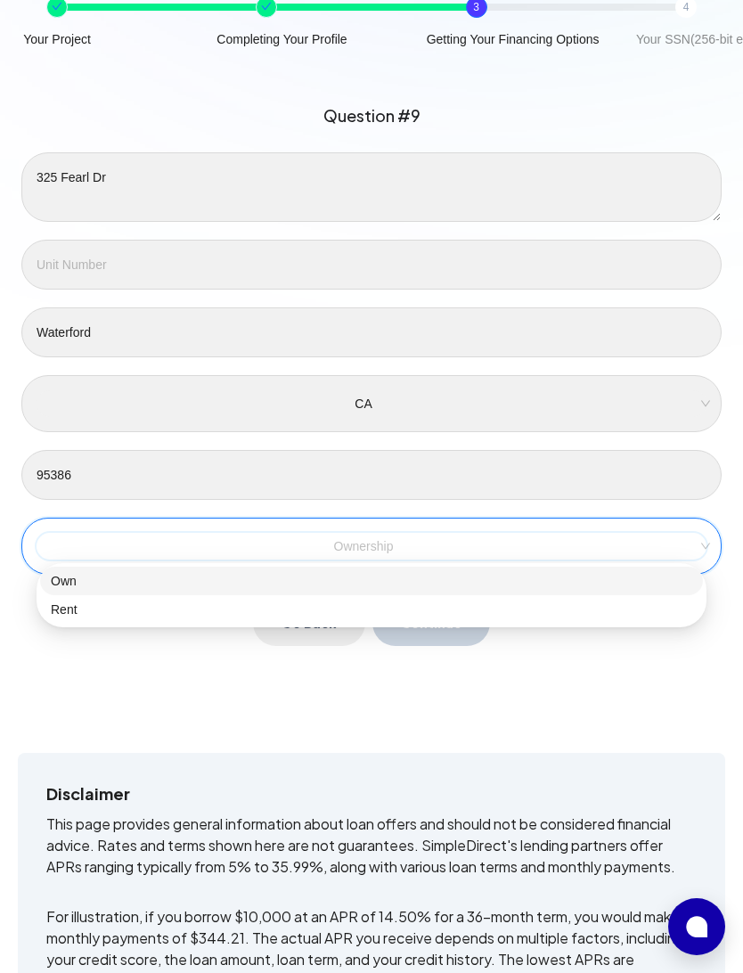
click at [69, 574] on div "Own" at bounding box center [372, 581] width 642 height 20
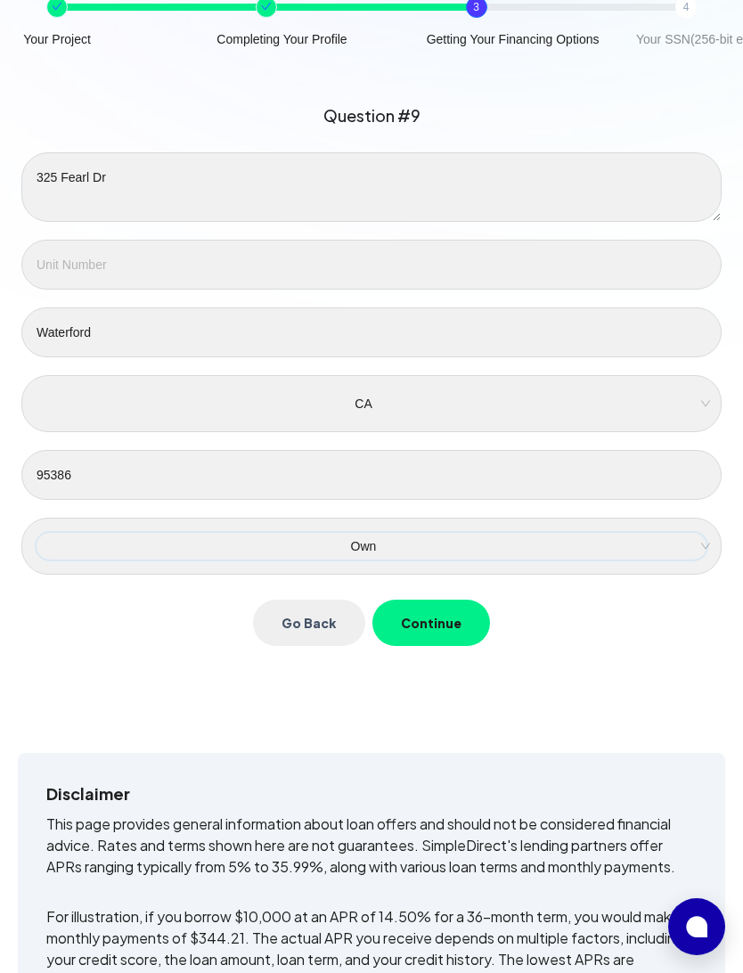
click at [431, 621] on button "Continue" at bounding box center [431, 623] width 118 height 46
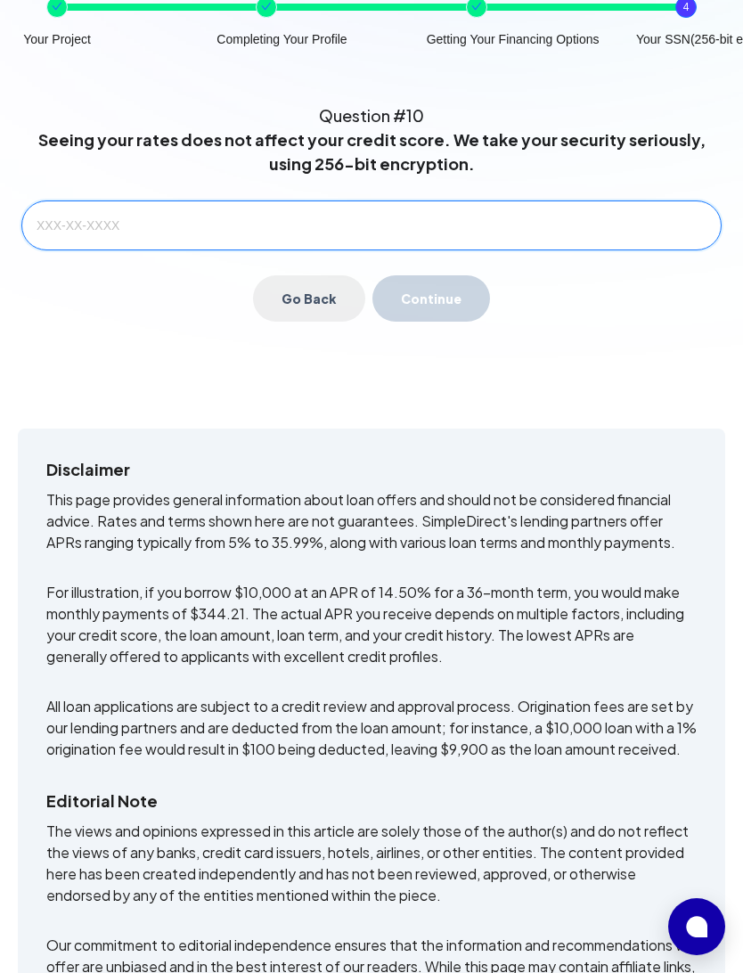
click at [72, 227] on input "text" at bounding box center [371, 225] width 700 height 50
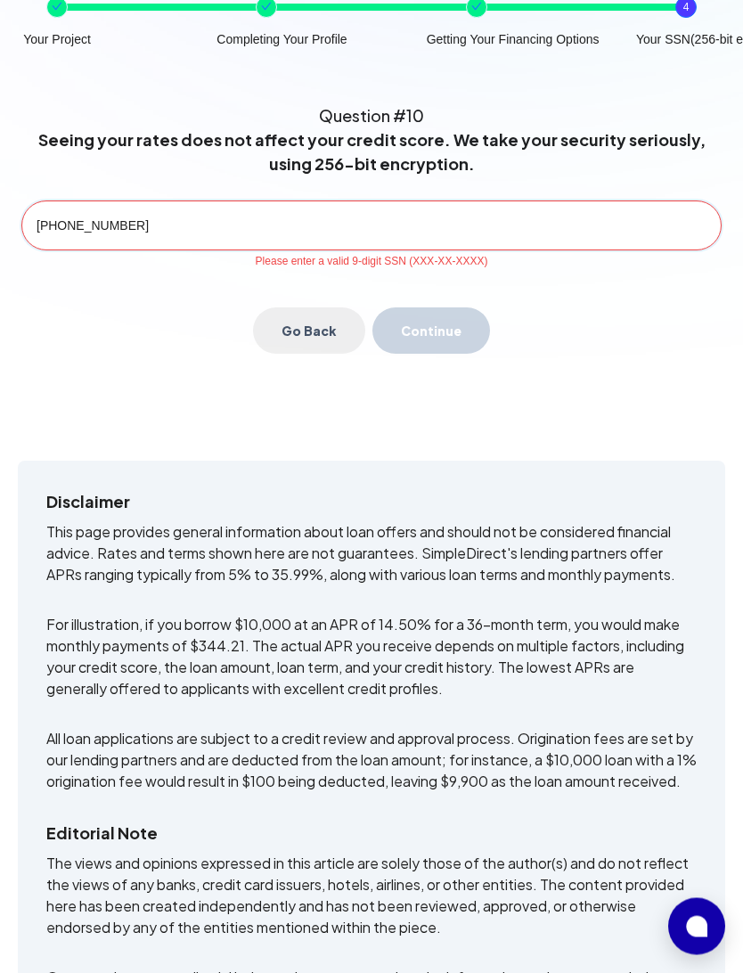
type input "569-17-5877"
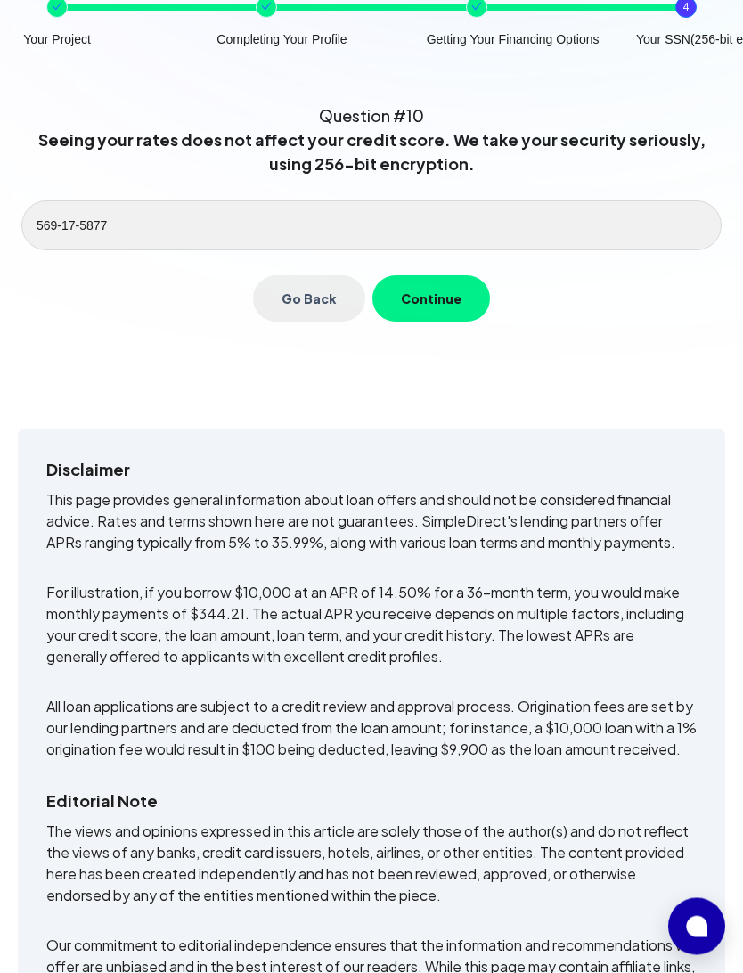
click at [413, 299] on button "Continue" at bounding box center [431, 299] width 118 height 46
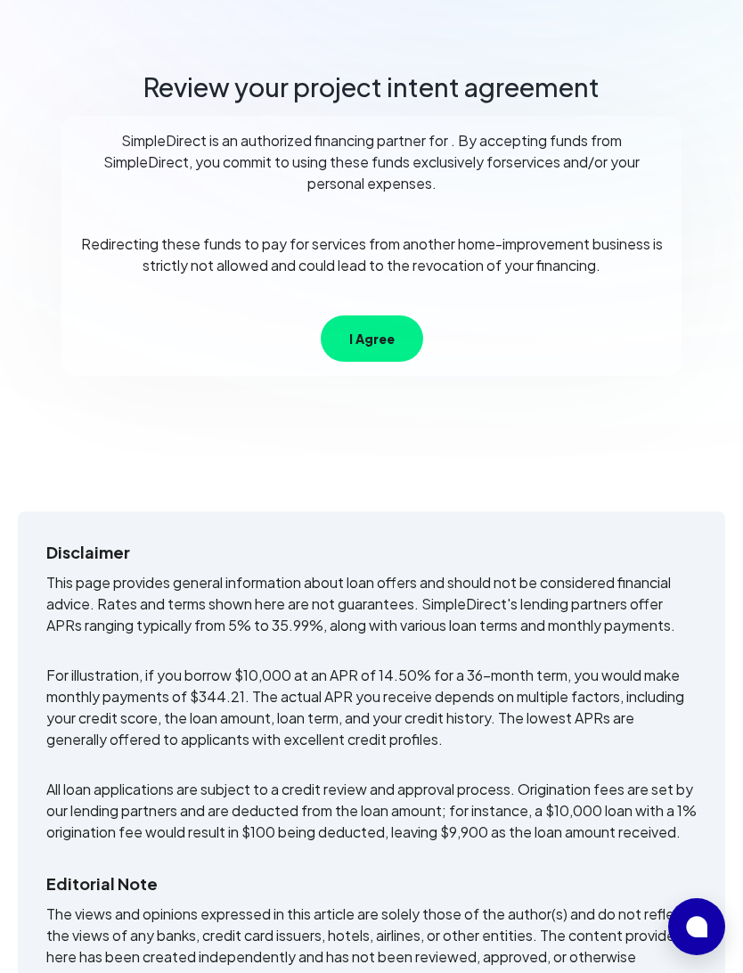
scroll to position [118, 0]
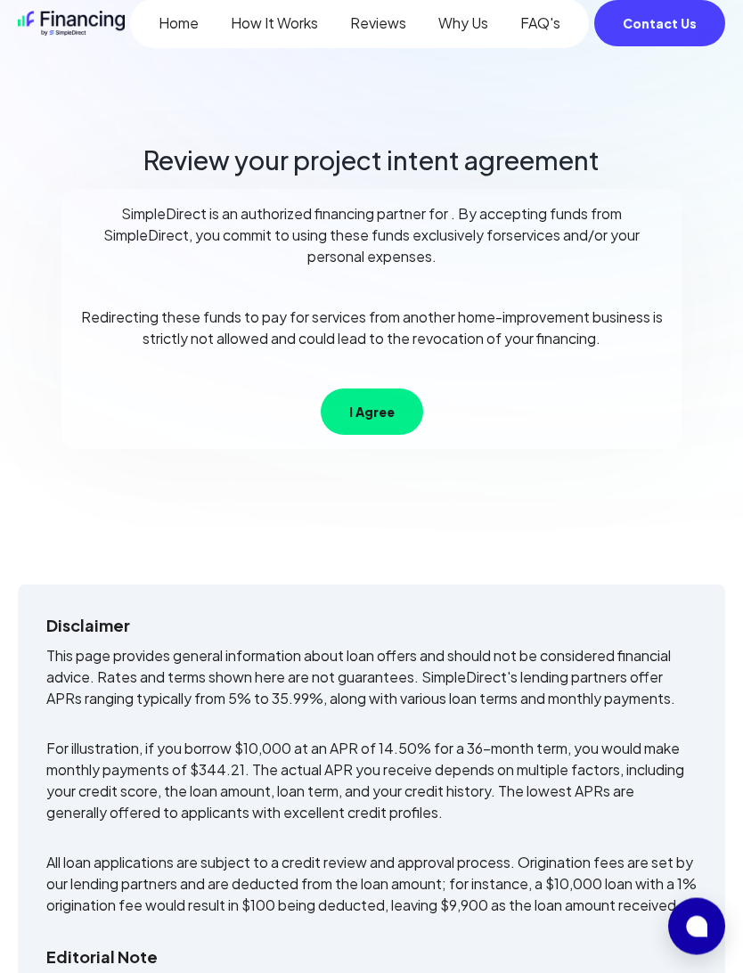
click at [380, 405] on button "I Agree" at bounding box center [372, 412] width 102 height 46
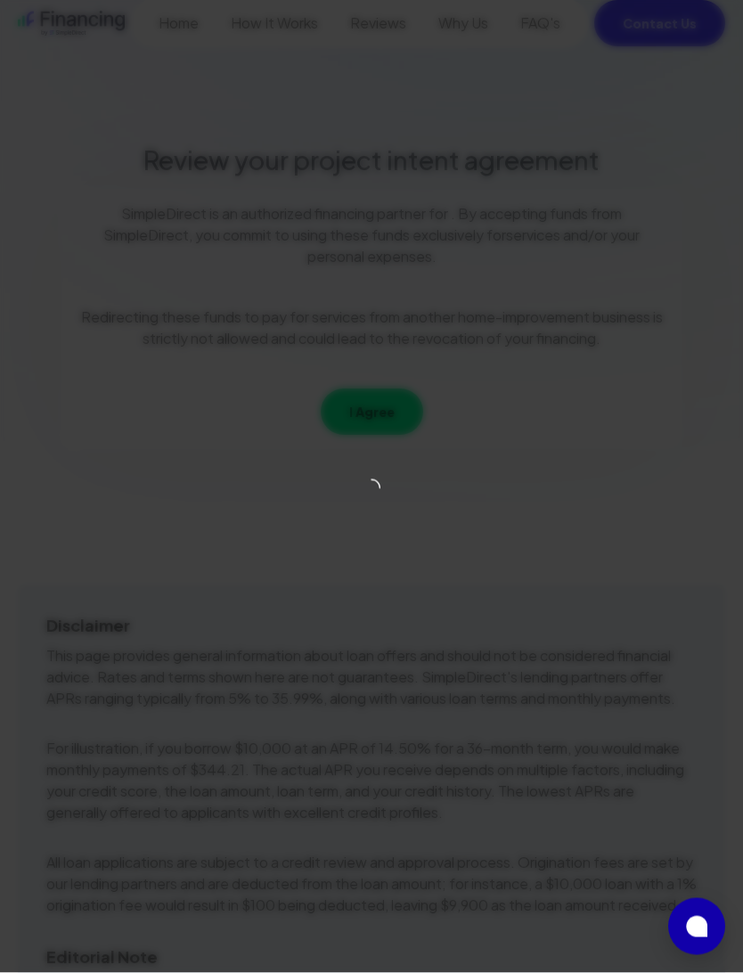
scroll to position [52, 0]
